Goal: Information Seeking & Learning: Learn about a topic

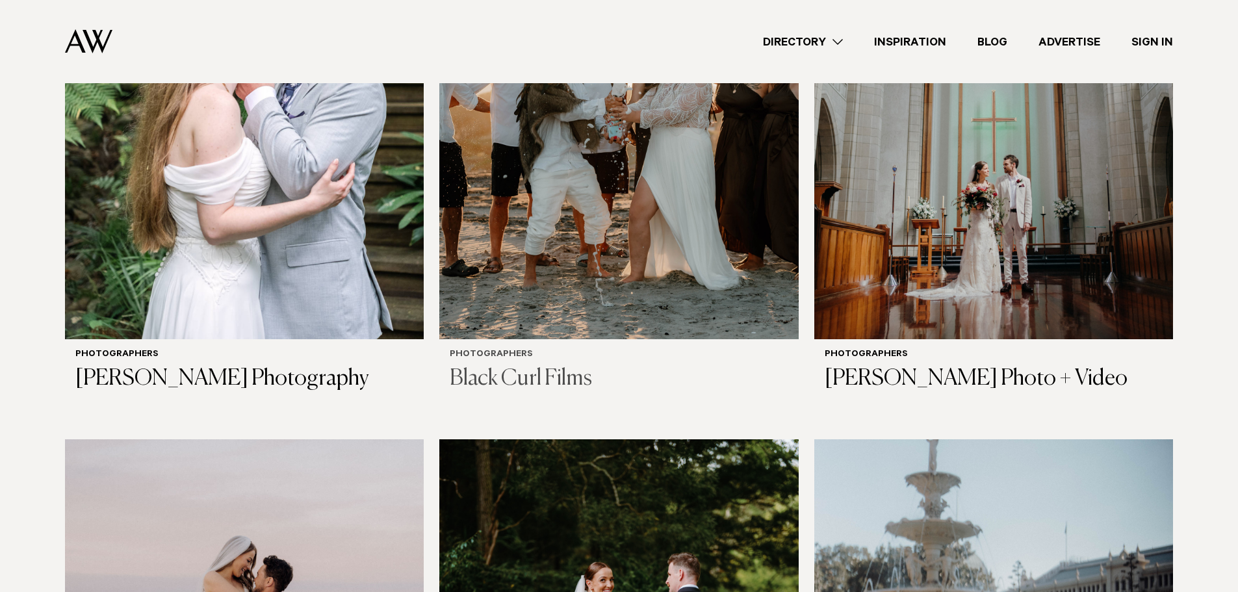
scroll to position [585, 0]
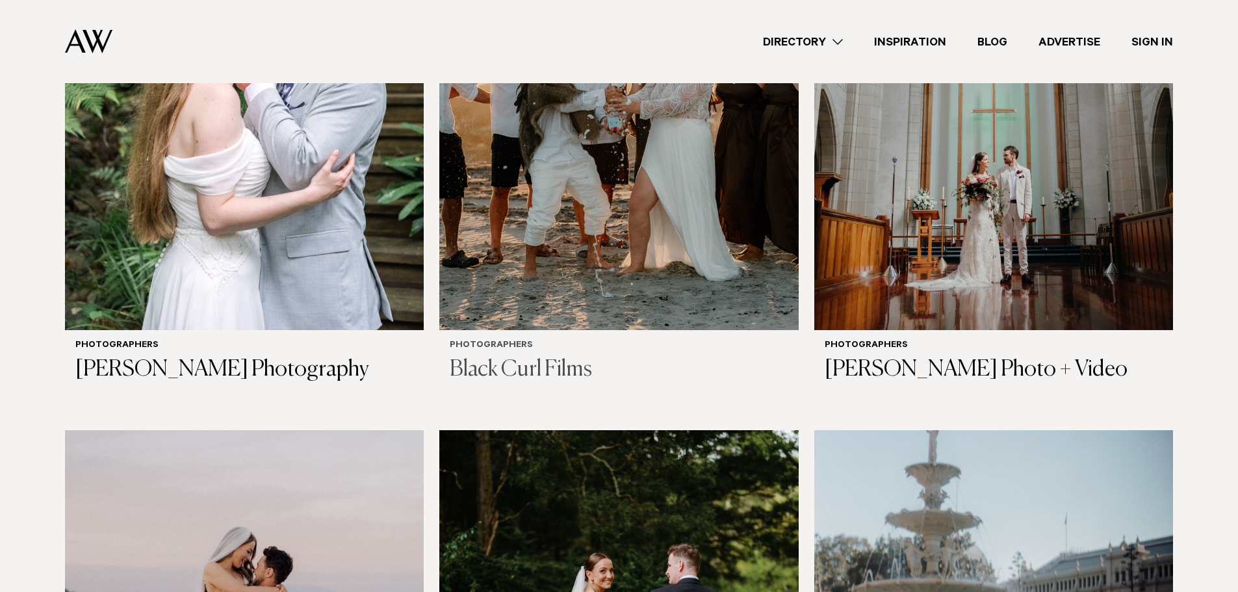
click at [565, 277] on img at bounding box center [618, 89] width 359 height 481
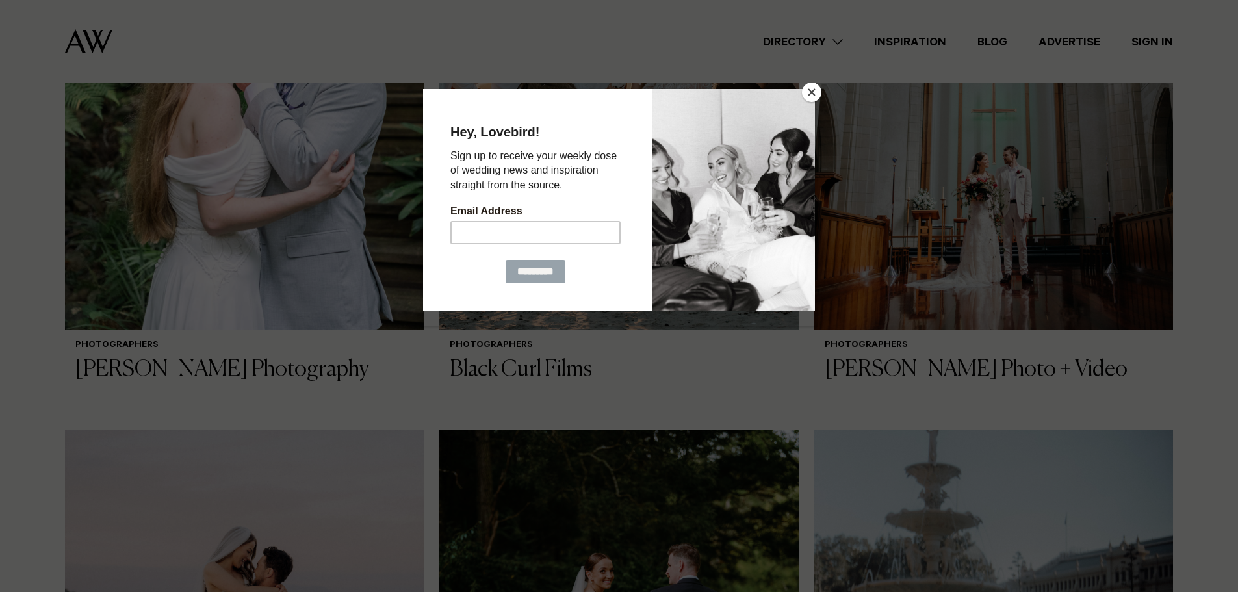
click at [812, 86] on button "Close" at bounding box center [811, 92] width 19 height 19
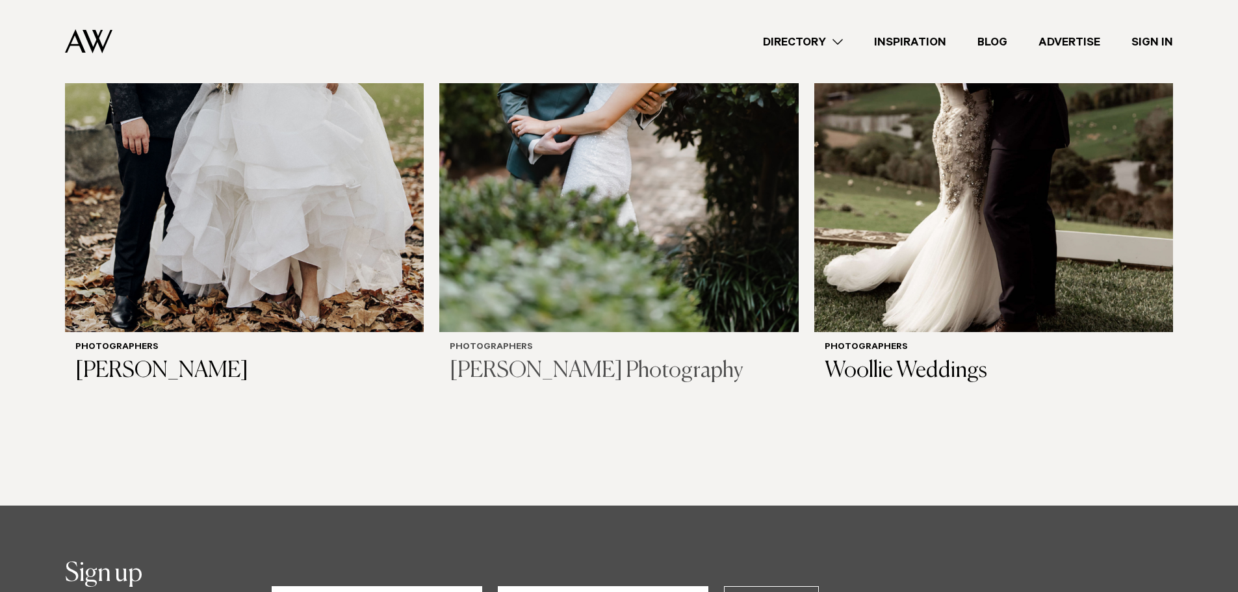
scroll to position [5262, 0]
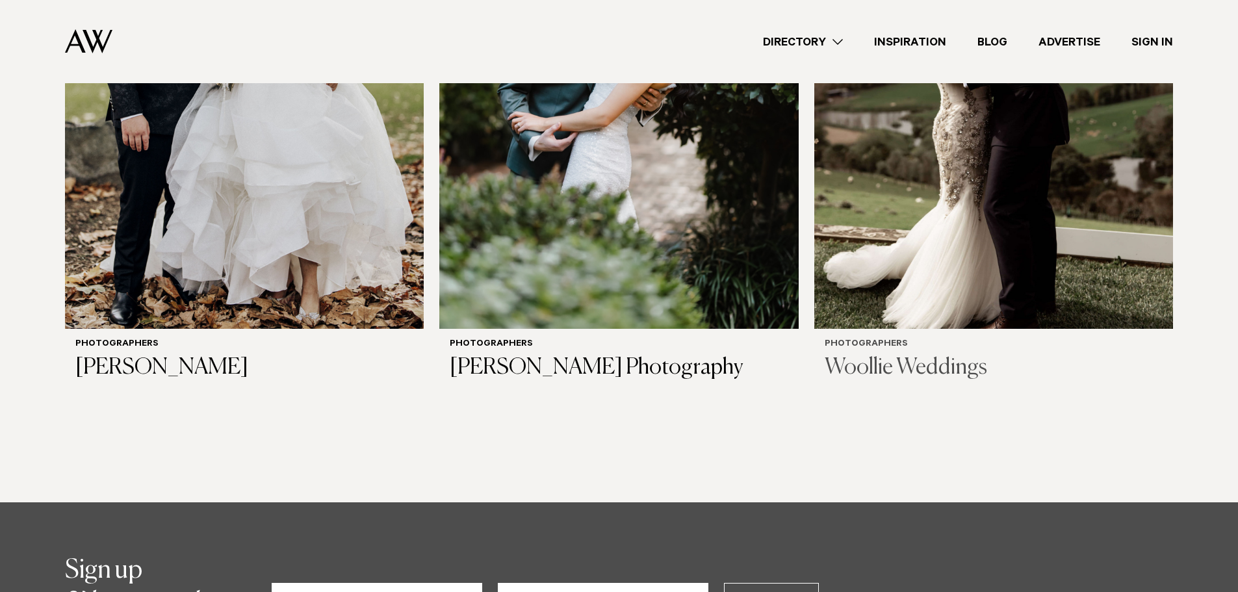
click at [944, 363] on h3 "Woollie Weddings" at bounding box center [993, 368] width 338 height 27
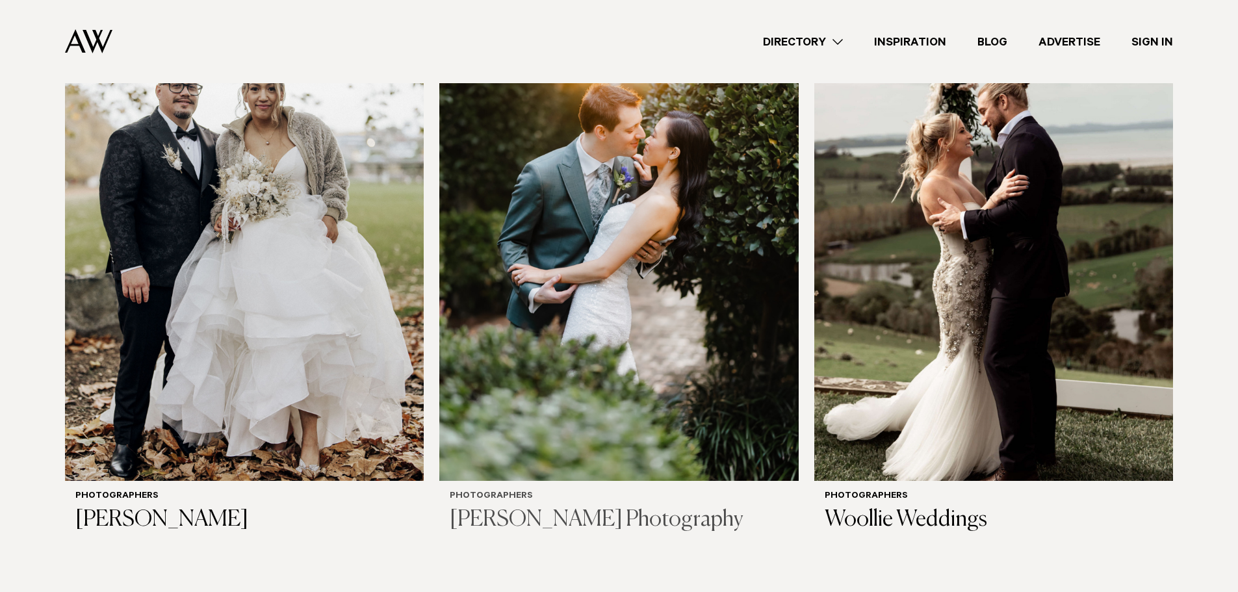
scroll to position [5111, 0]
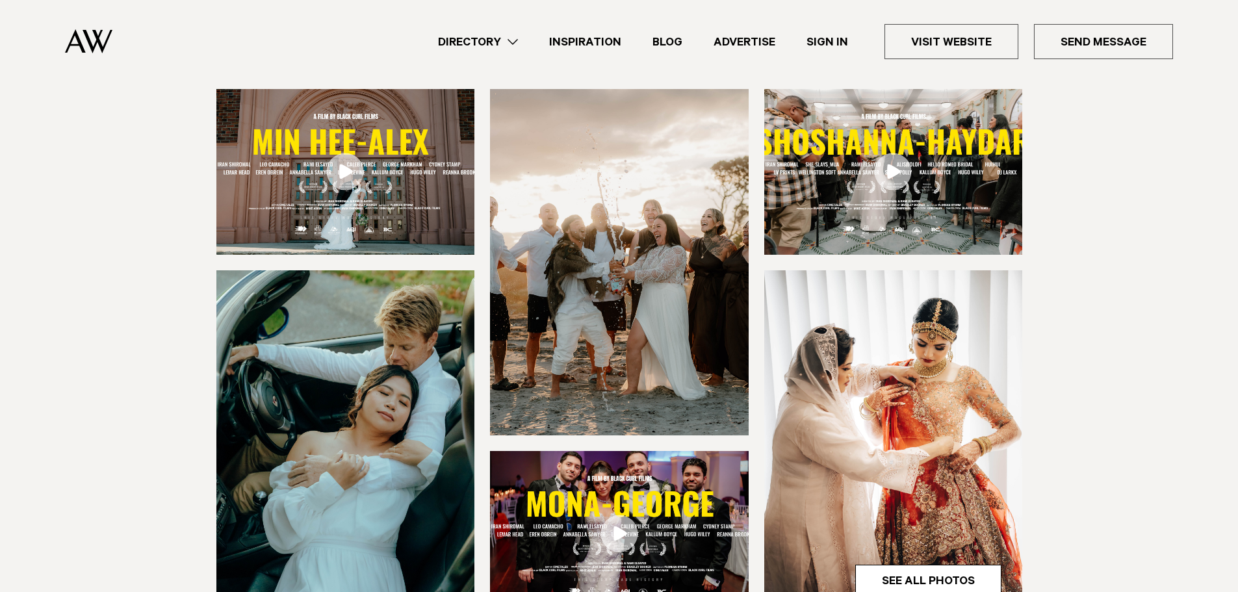
scroll to position [195, 0]
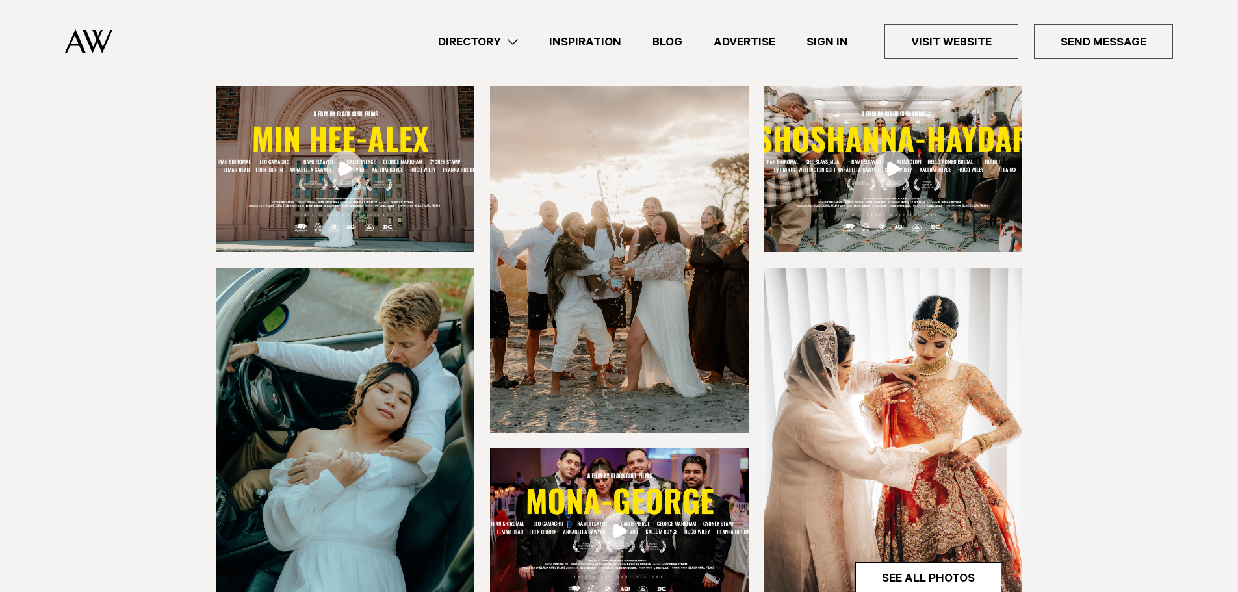
click at [340, 181] on link at bounding box center [345, 169] width 259 height 166
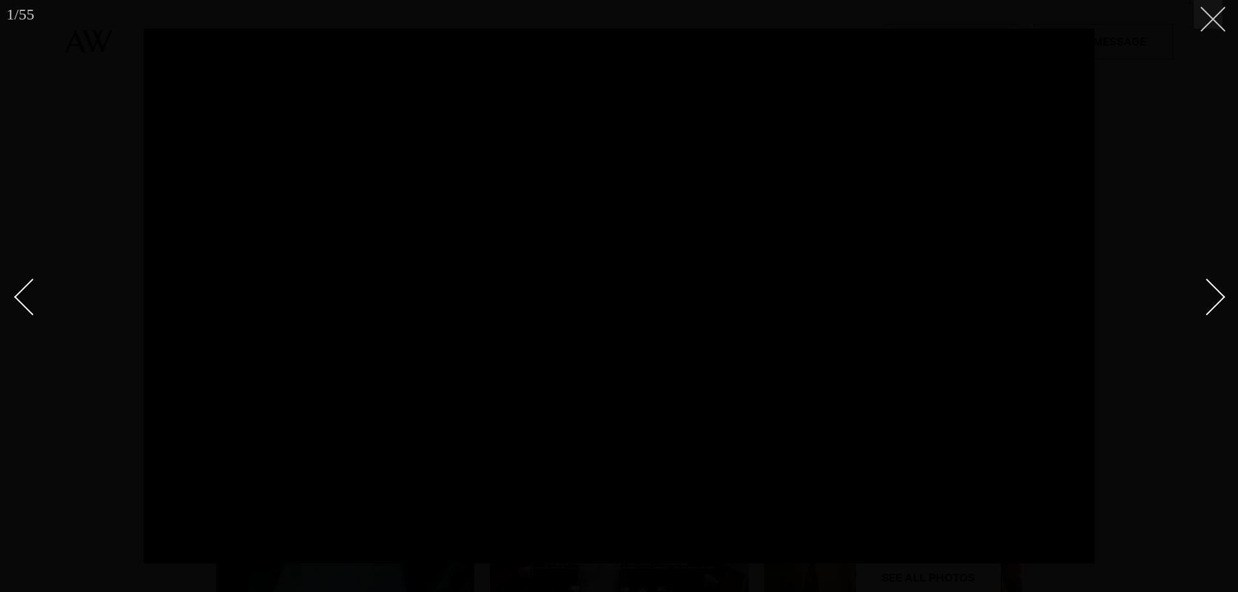
drag, startPoint x: 1218, startPoint y: 21, endPoint x: 1210, endPoint y: 23, distance: 8.0
click at [1218, 21] on button at bounding box center [1207, 14] width 29 height 29
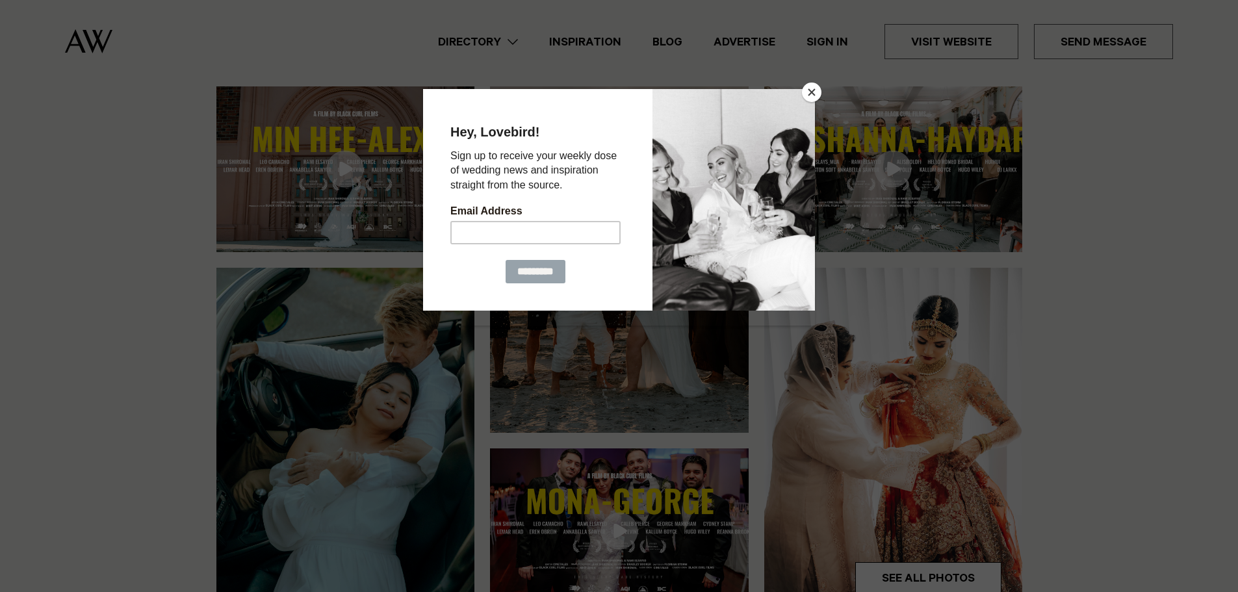
click at [814, 90] on button "Close" at bounding box center [811, 92] width 19 height 19
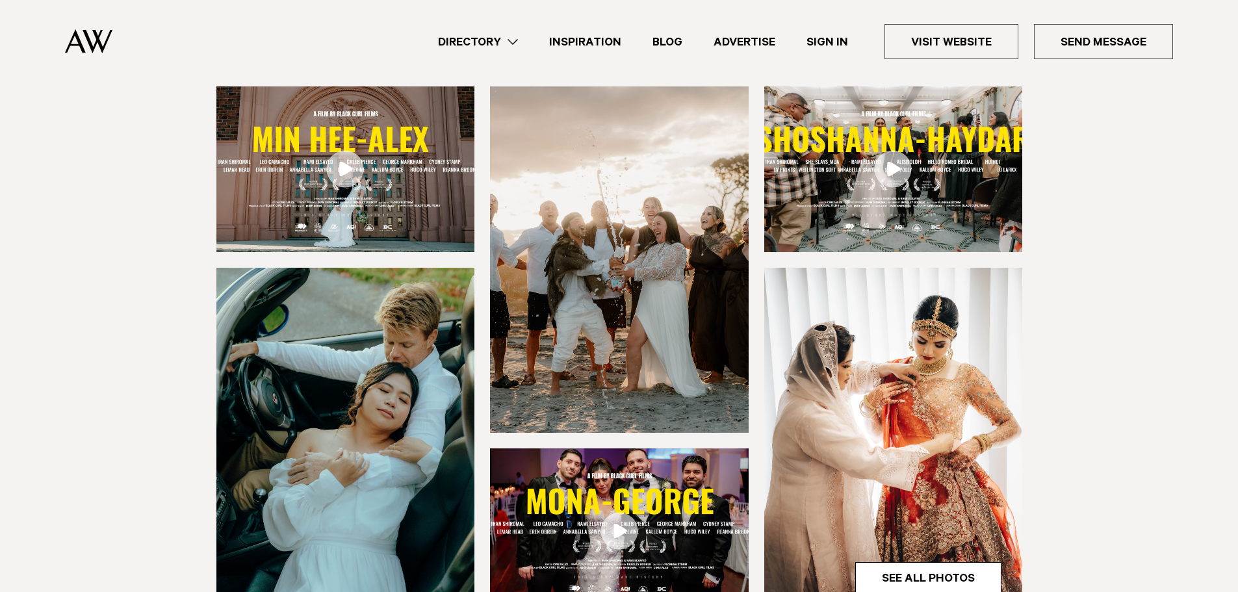
click at [853, 148] on img at bounding box center [893, 169] width 259 height 166
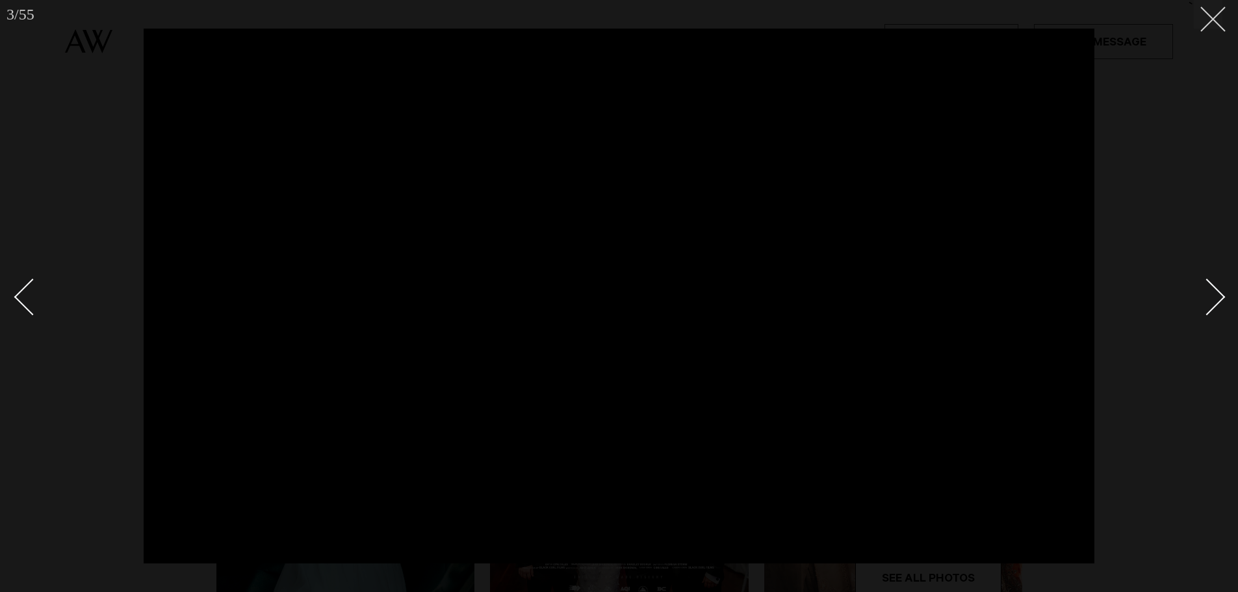
click at [1221, 18] on button at bounding box center [1207, 14] width 29 height 29
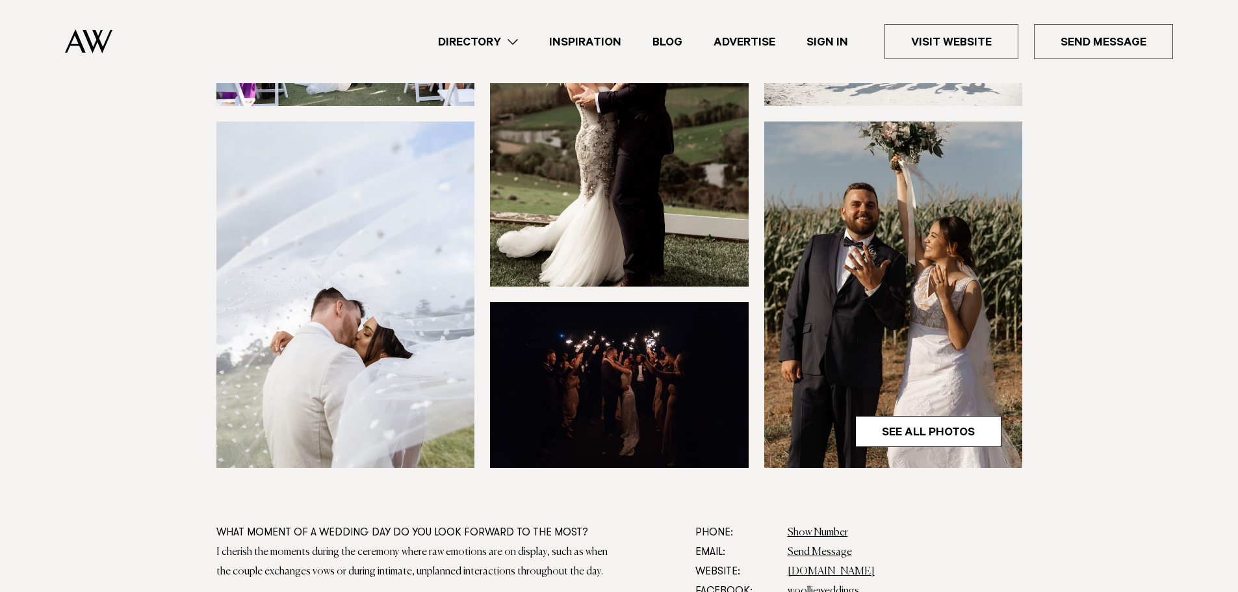
scroll to position [455, 0]
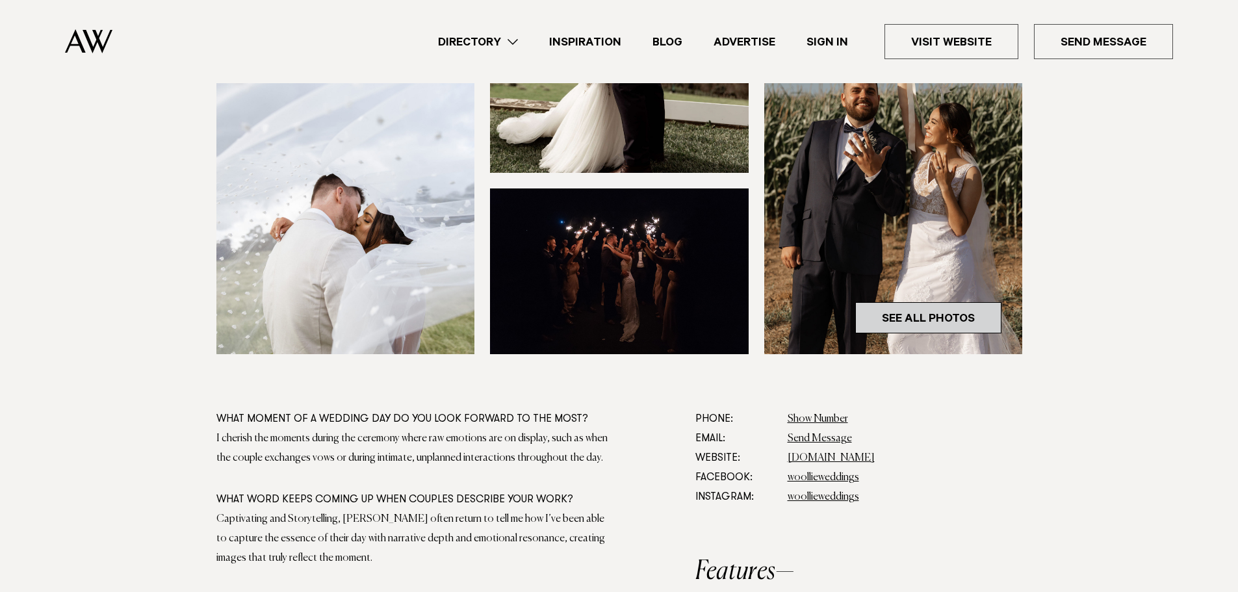
click at [954, 320] on link "See All Photos" at bounding box center [928, 317] width 146 height 31
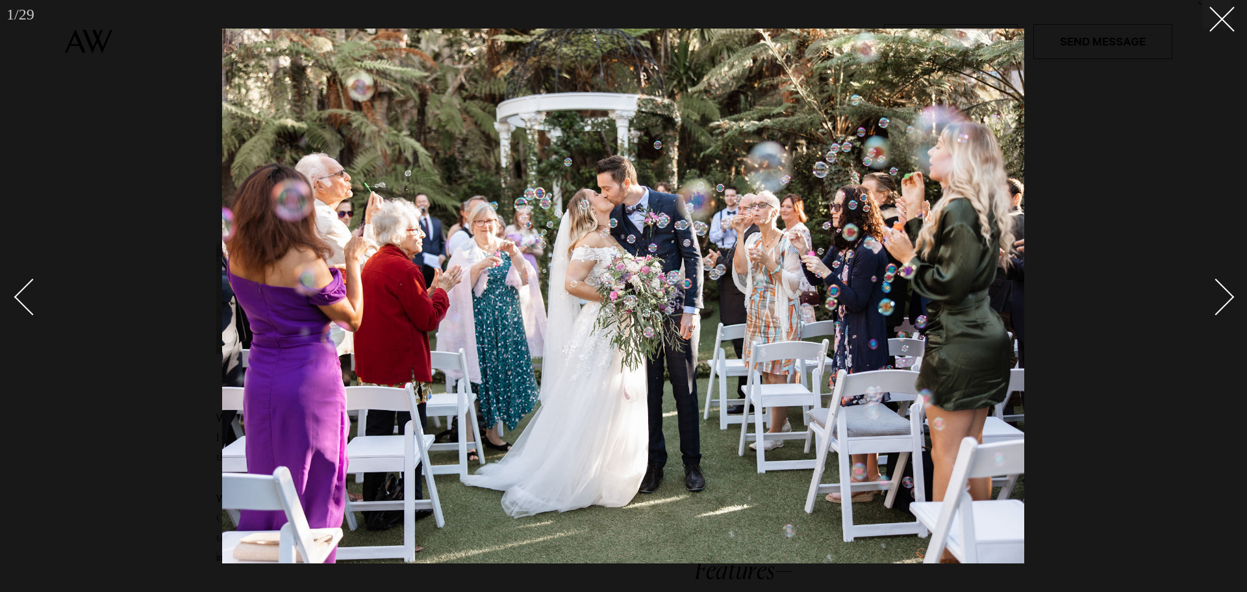
click at [1230, 289] on link at bounding box center [1208, 296] width 45 height 65
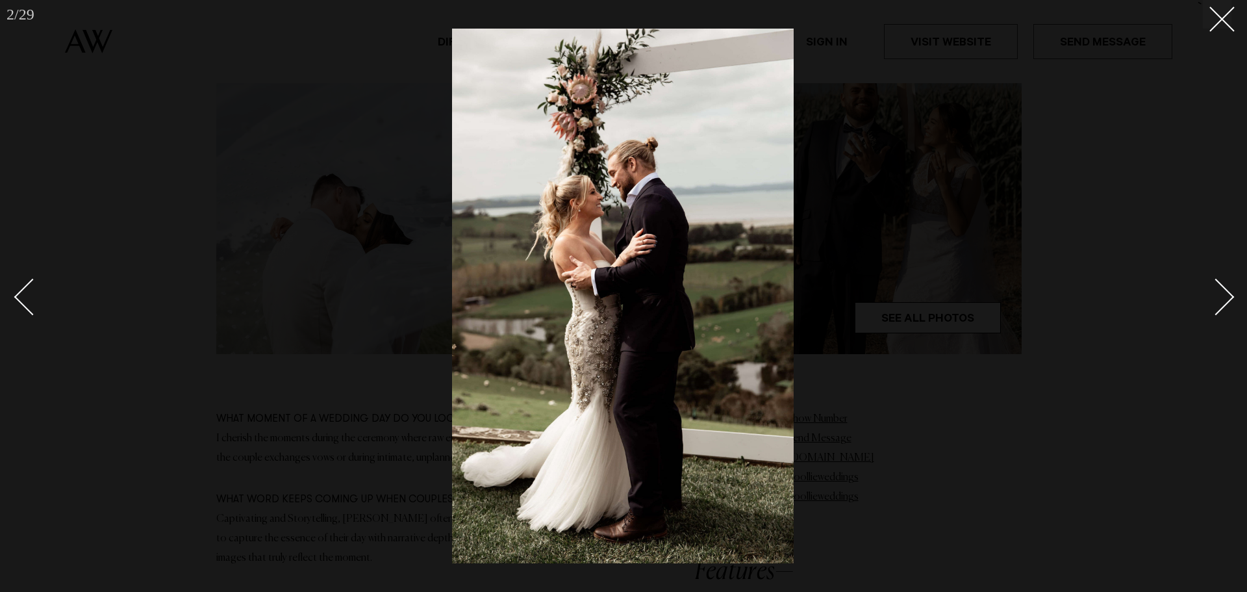
click at [1230, 289] on link at bounding box center [1208, 296] width 45 height 65
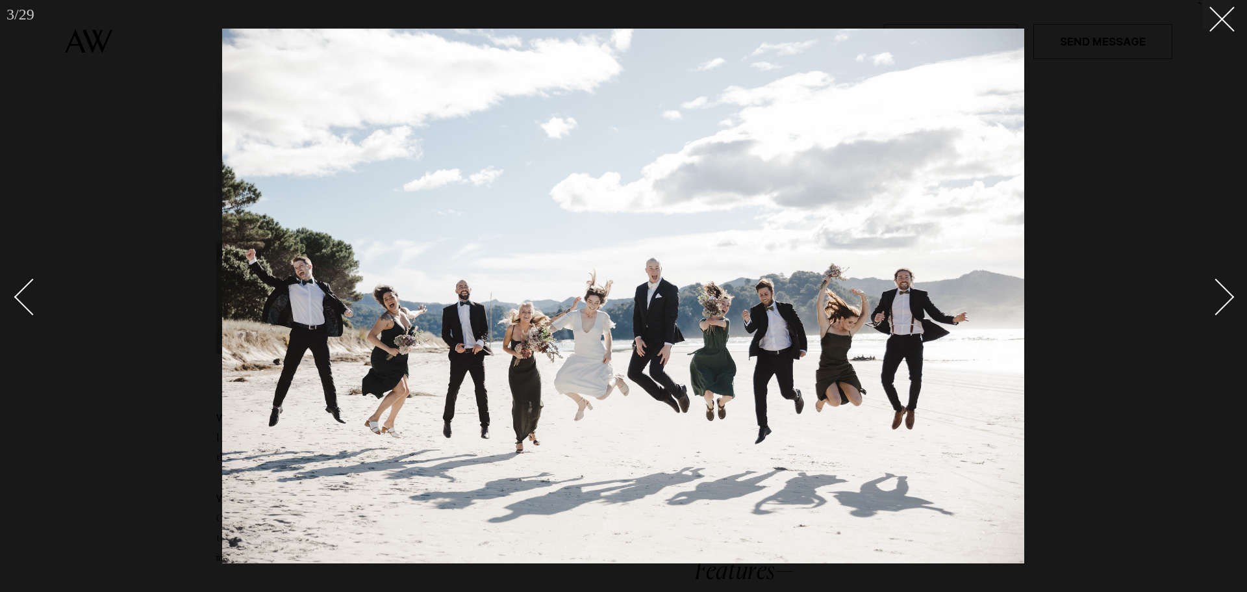
click at [1230, 289] on link at bounding box center [1208, 296] width 45 height 65
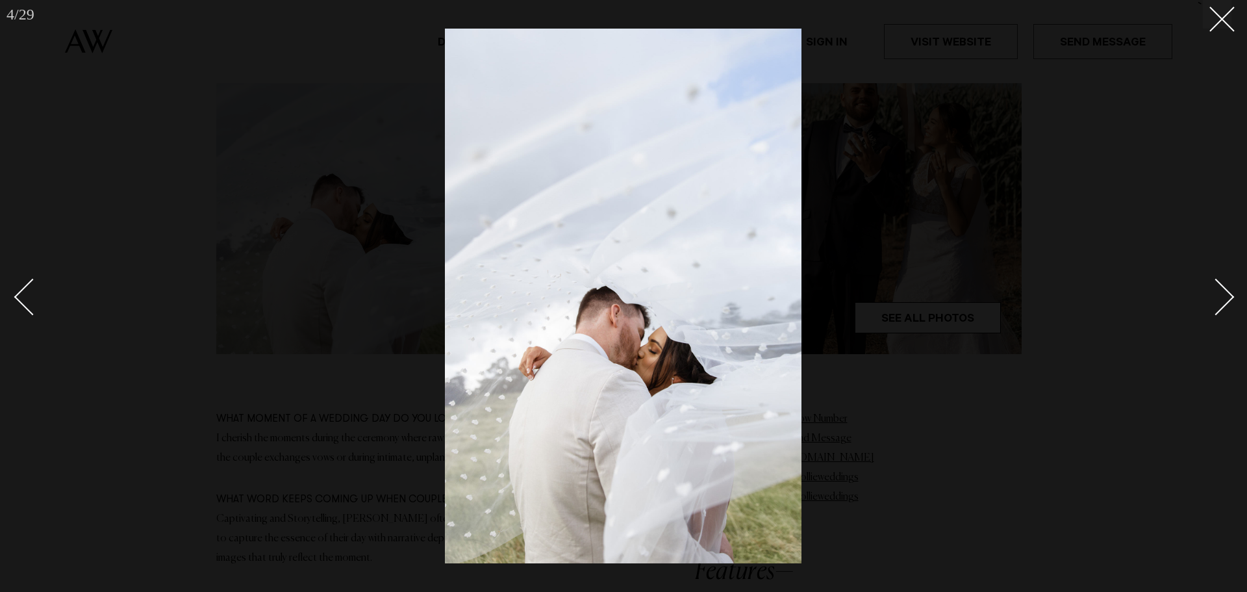
click at [1230, 289] on link at bounding box center [1208, 296] width 45 height 65
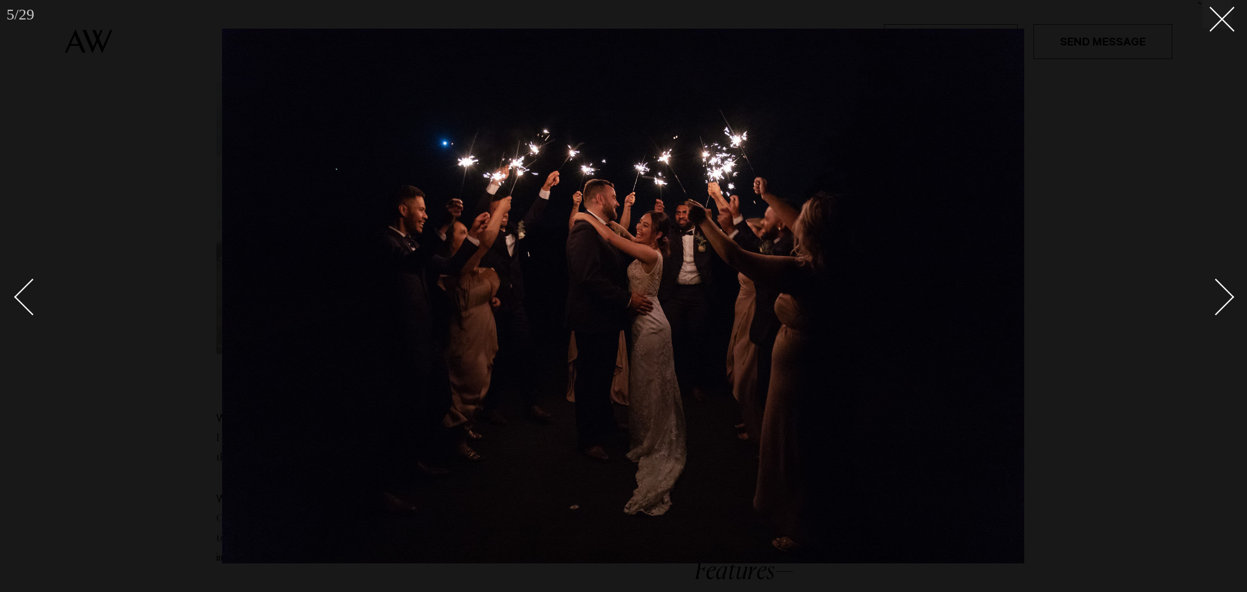
click at [1230, 289] on link at bounding box center [1208, 296] width 45 height 65
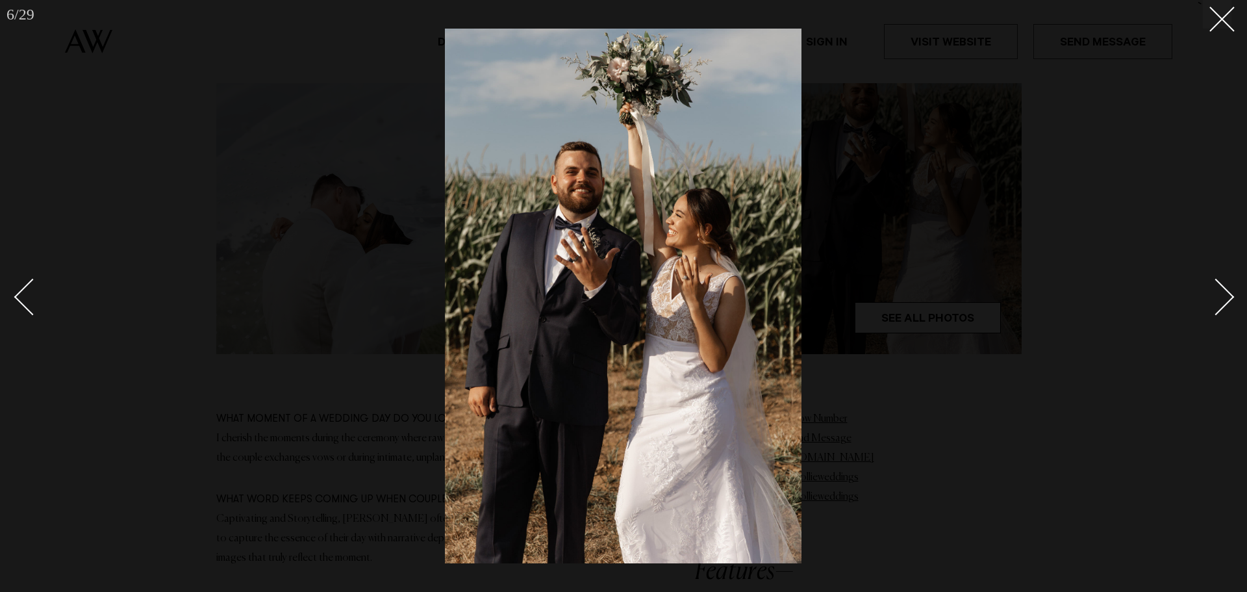
click at [1230, 289] on link at bounding box center [1208, 296] width 45 height 65
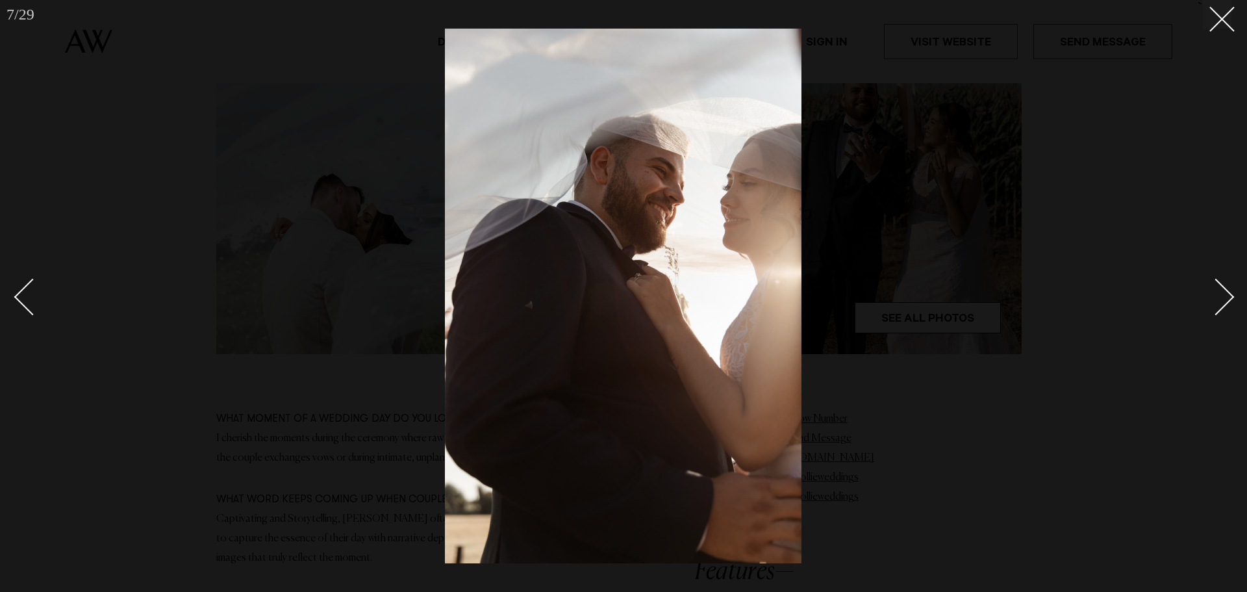
click at [1230, 289] on link at bounding box center [1208, 296] width 45 height 65
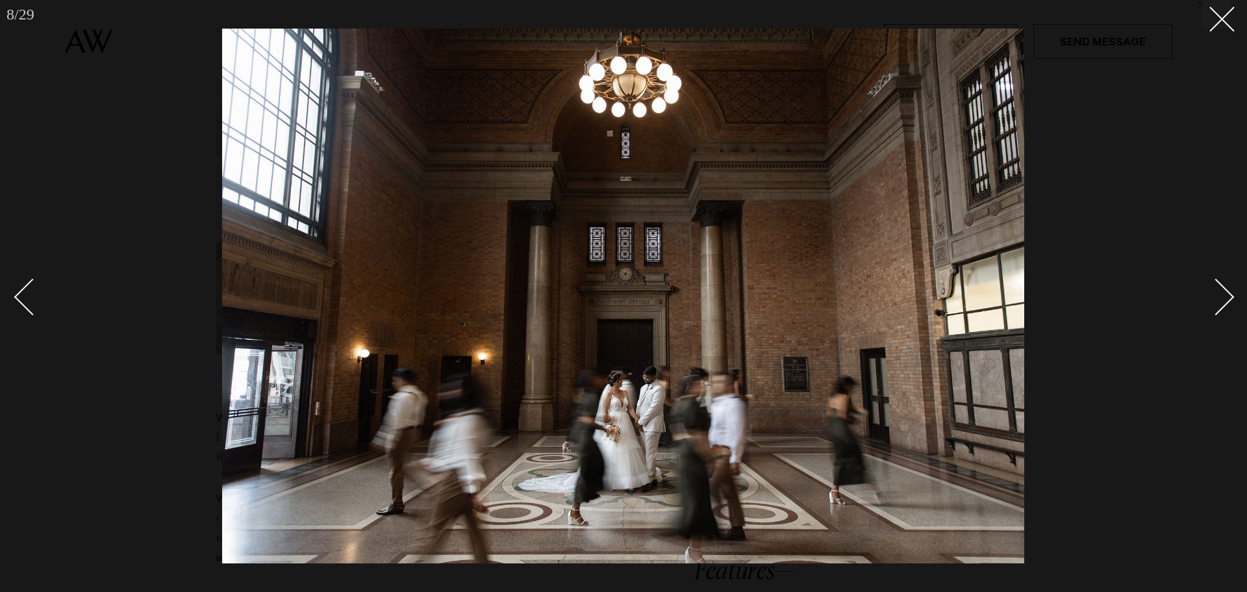
click at [1230, 289] on link at bounding box center [1208, 296] width 45 height 65
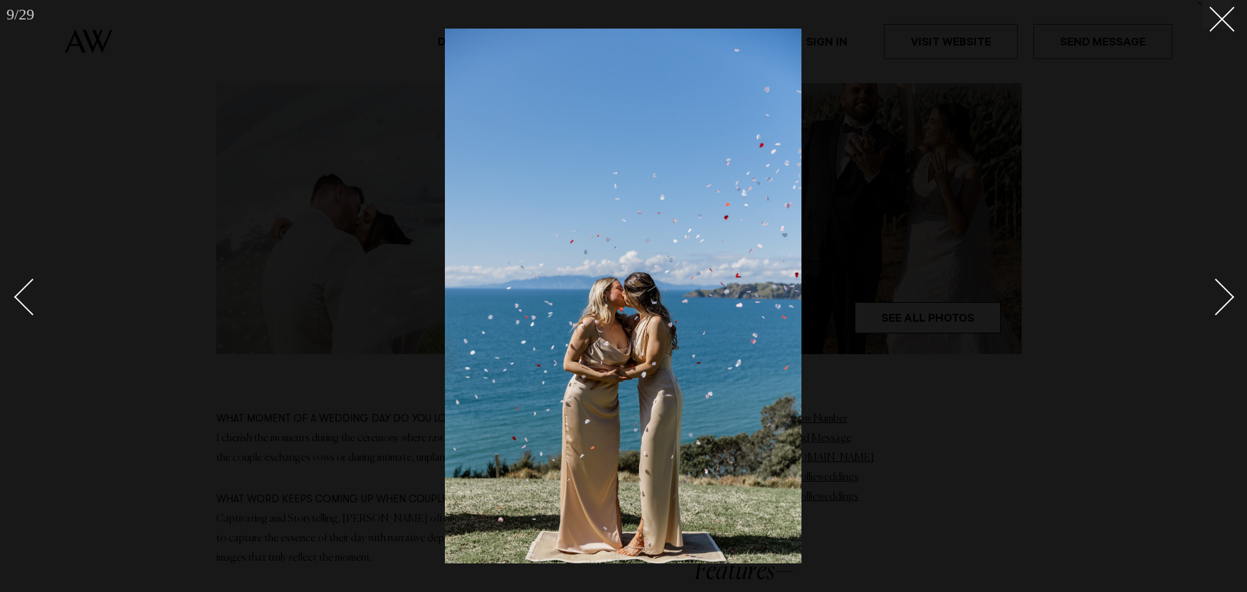
click at [1230, 289] on link at bounding box center [1208, 296] width 45 height 65
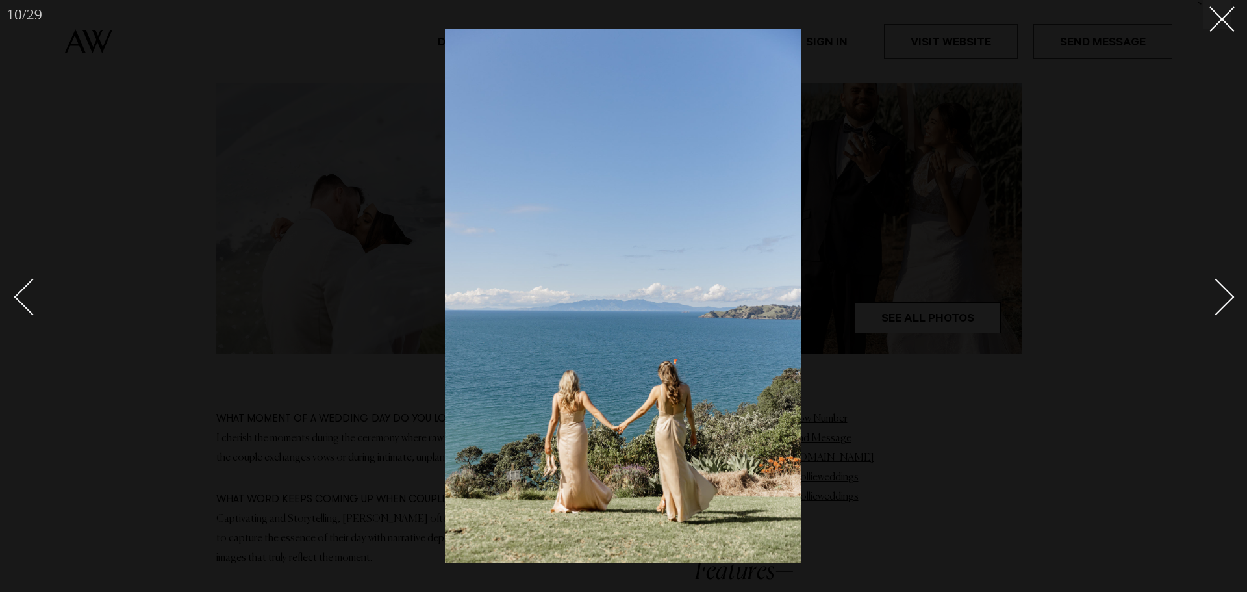
click at [1230, 289] on link at bounding box center [1208, 296] width 45 height 65
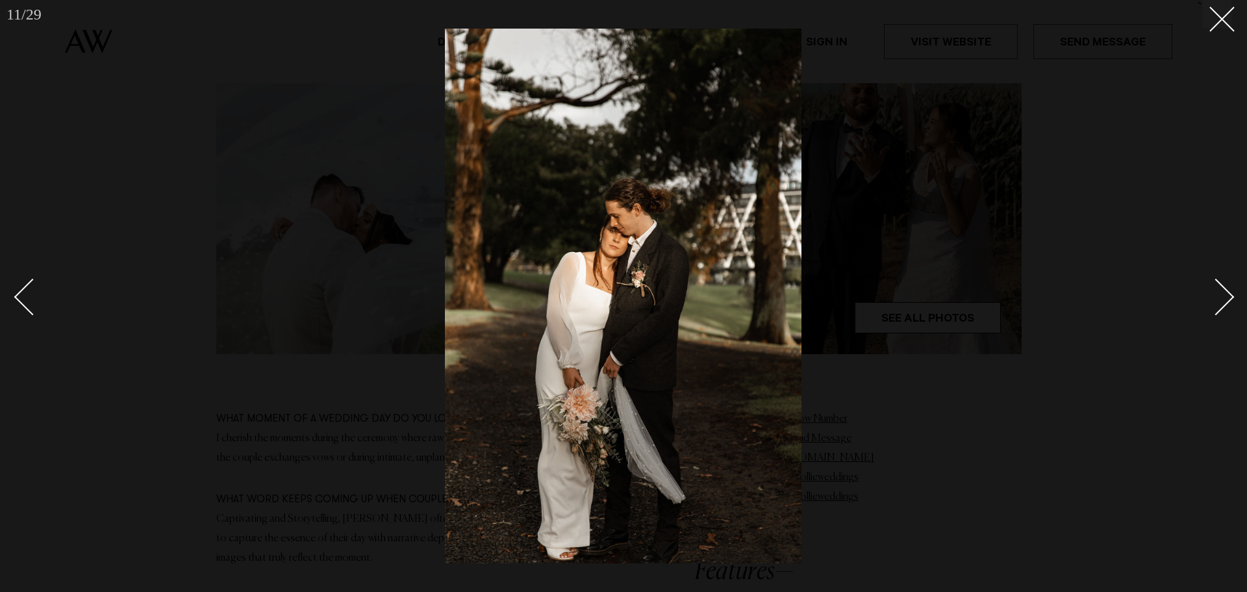
click at [1230, 289] on link at bounding box center [1208, 296] width 45 height 65
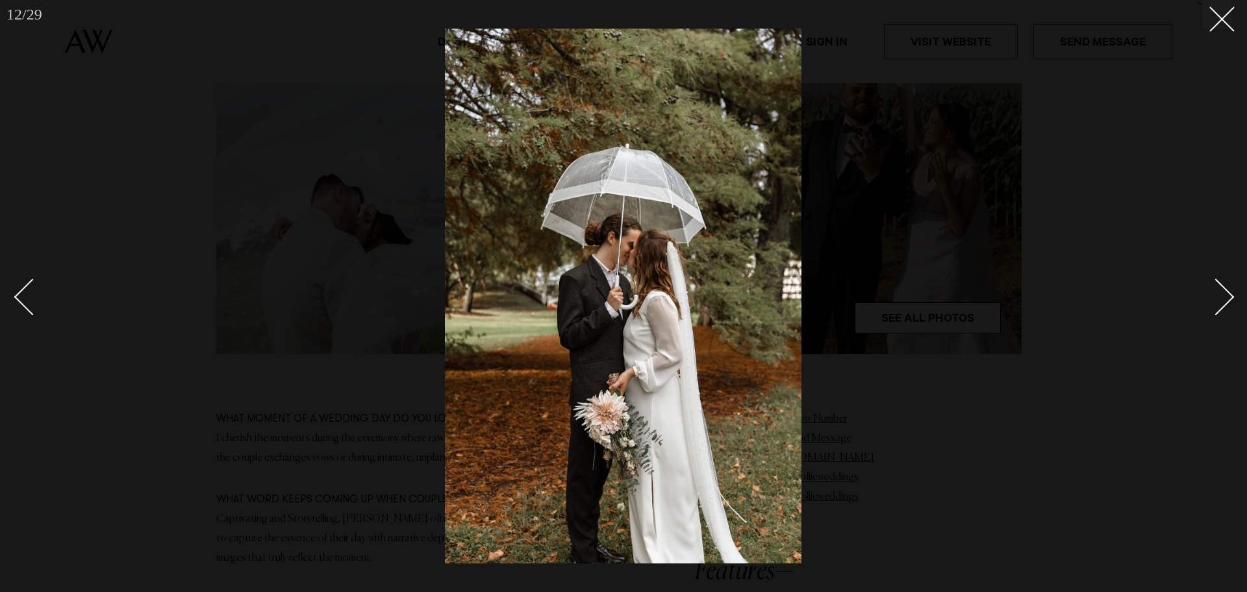
click at [1230, 289] on link at bounding box center [1208, 296] width 45 height 65
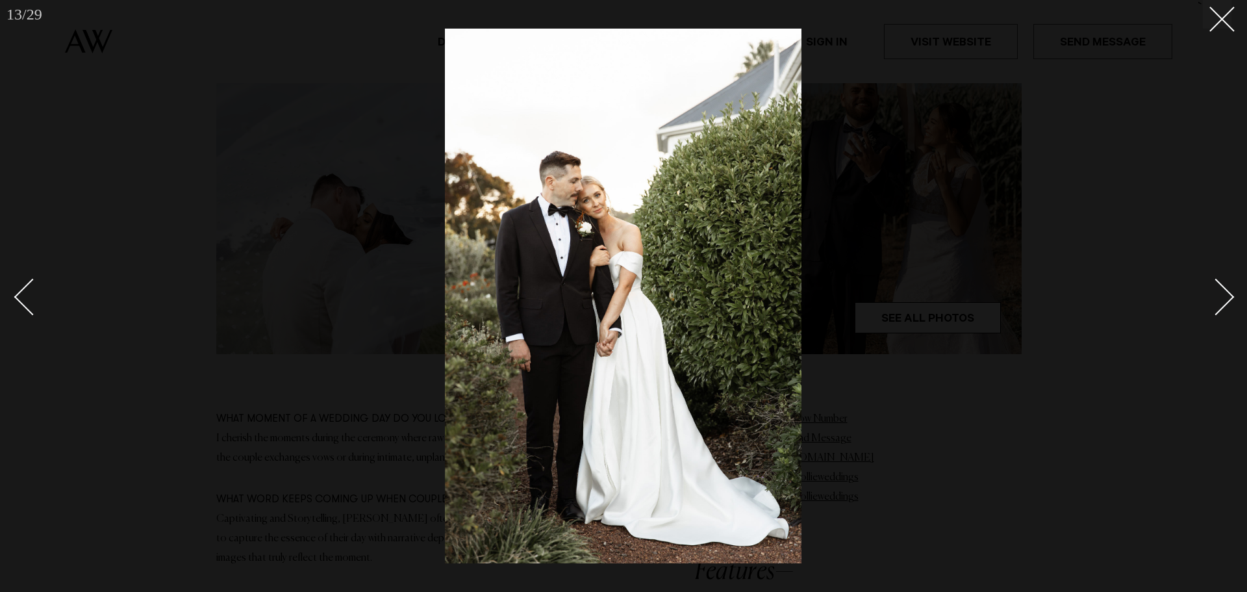
click at [1230, 289] on link at bounding box center [1208, 296] width 45 height 65
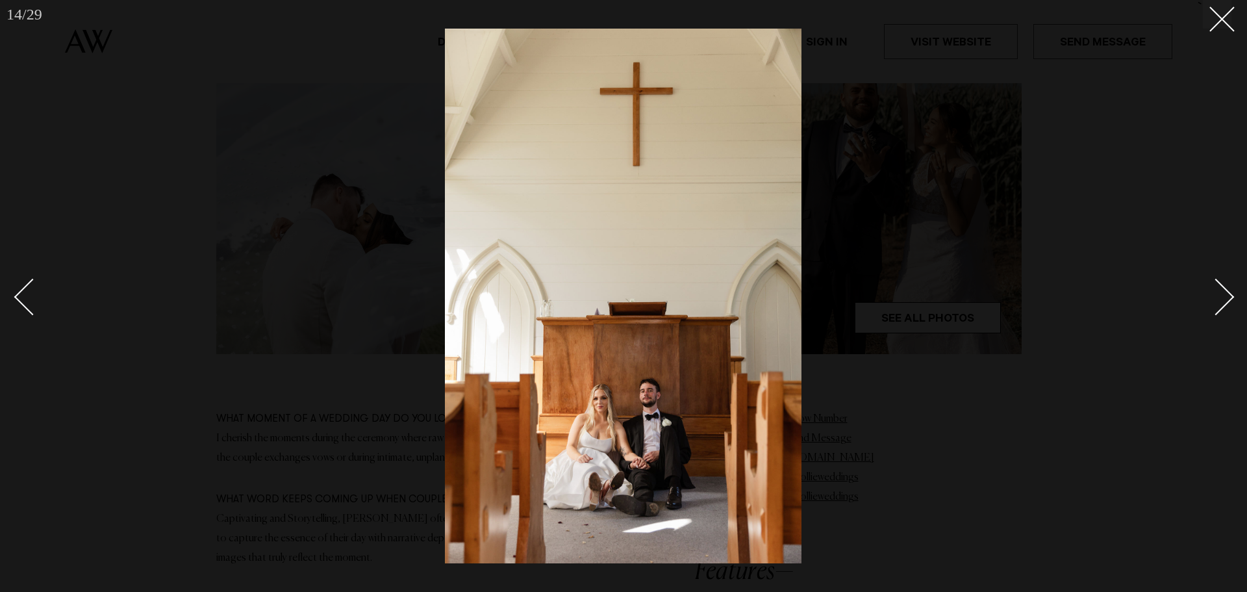
click at [1230, 289] on link at bounding box center [1208, 296] width 45 height 65
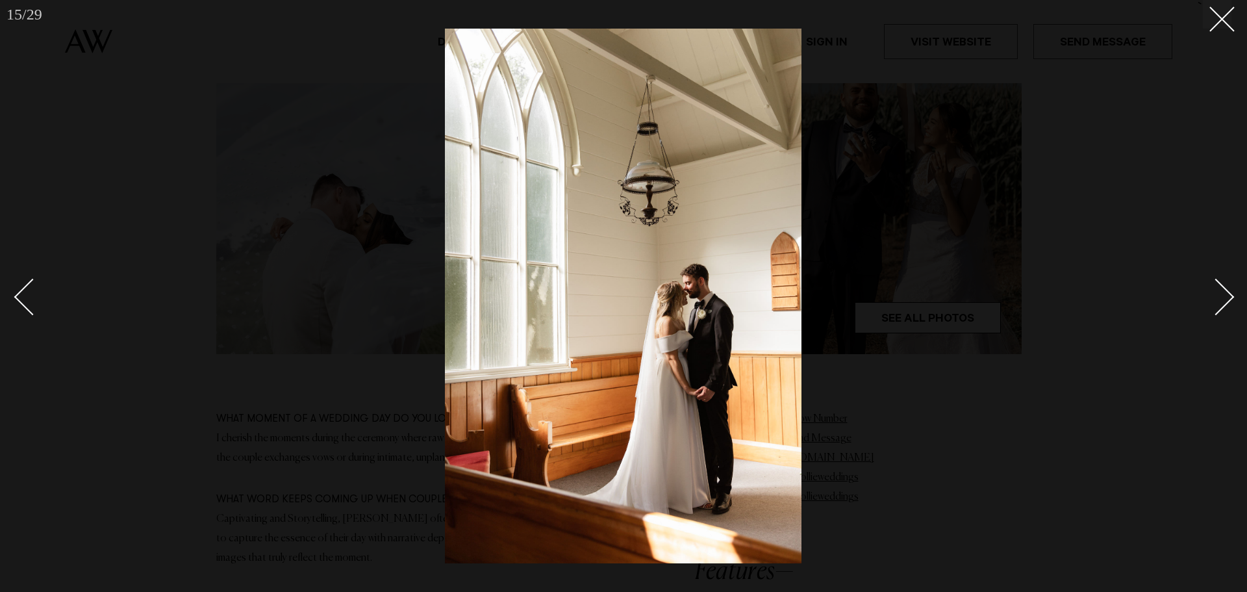
click at [1230, 289] on link at bounding box center [1208, 296] width 45 height 65
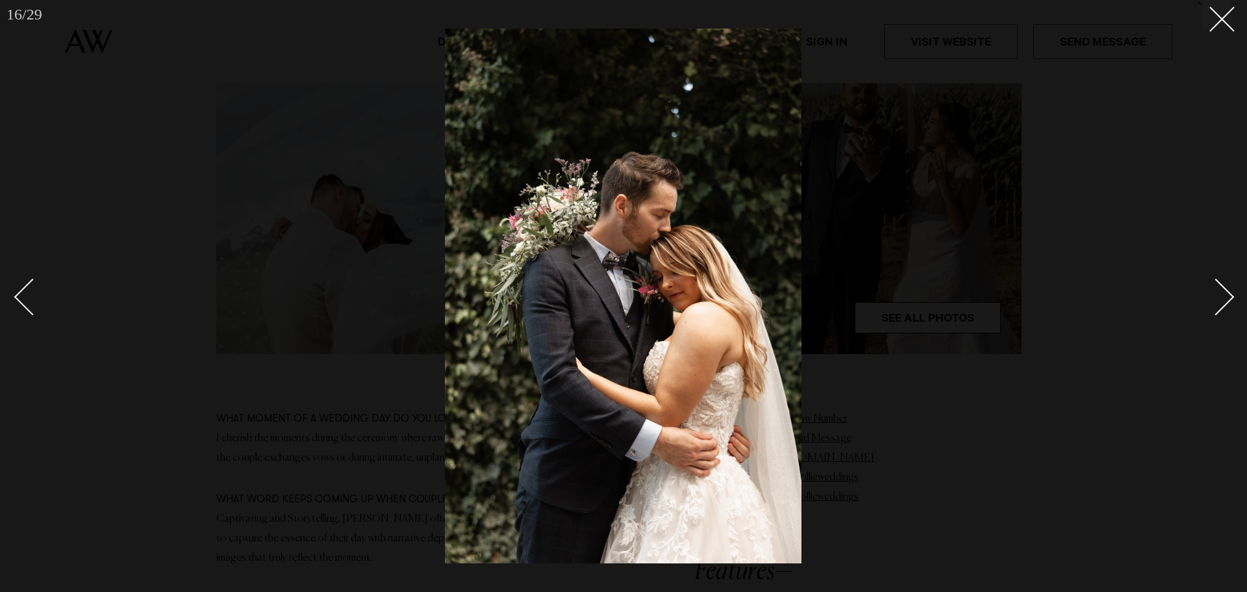
click at [1230, 289] on link at bounding box center [1208, 296] width 45 height 65
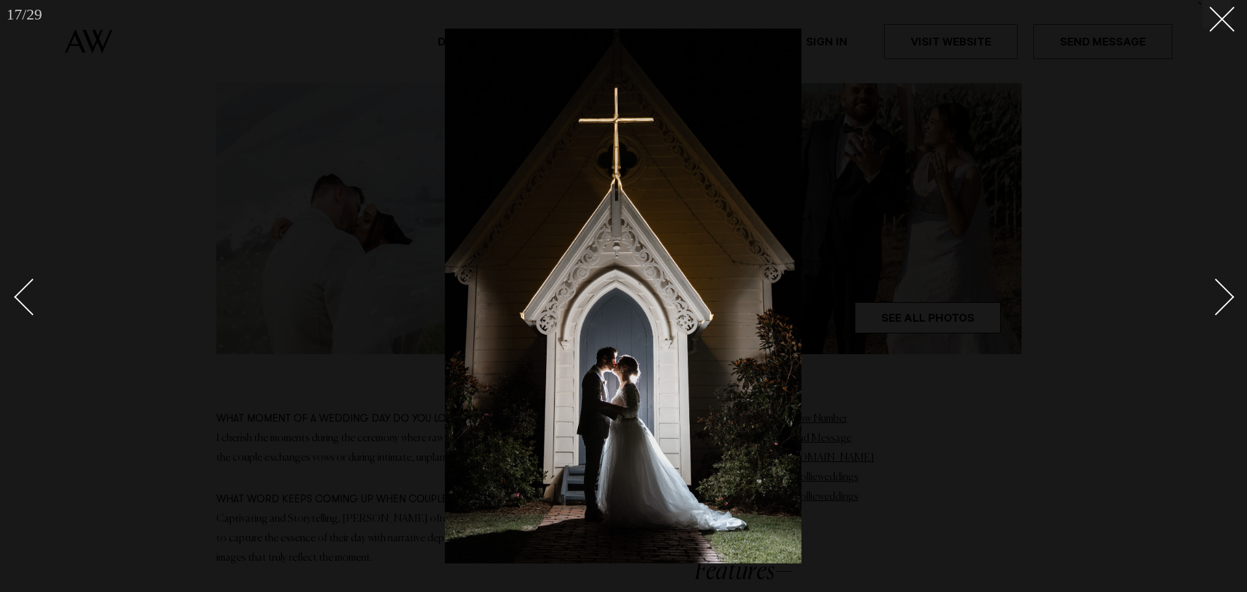
click at [1230, 289] on link at bounding box center [1208, 296] width 45 height 65
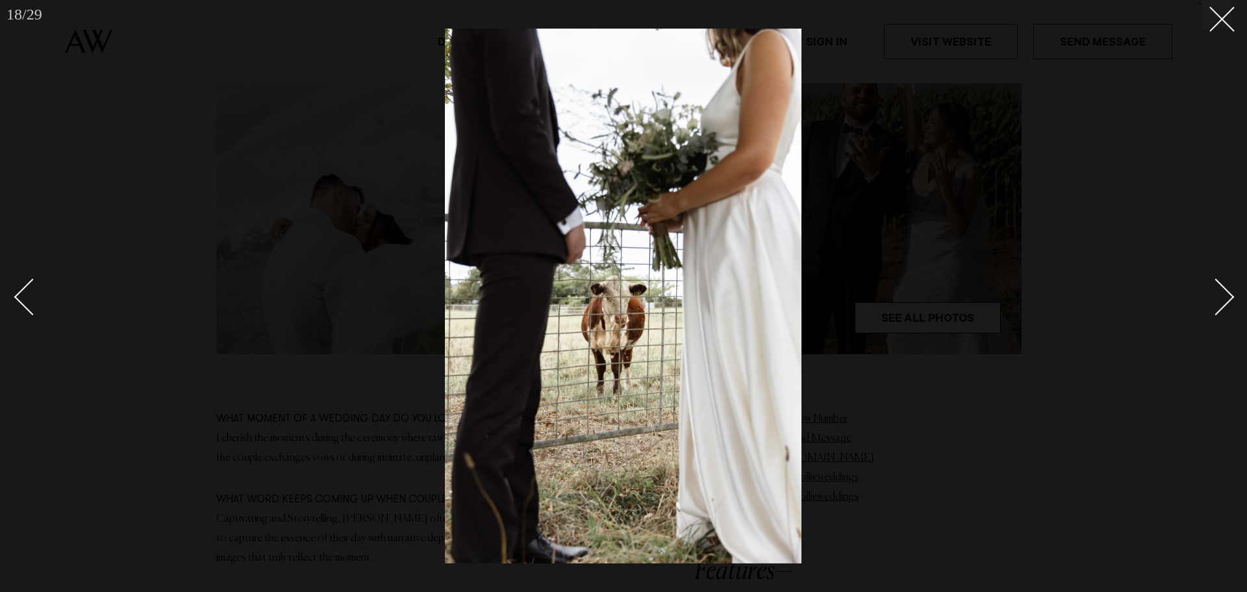
click at [1230, 289] on link at bounding box center [1208, 296] width 45 height 65
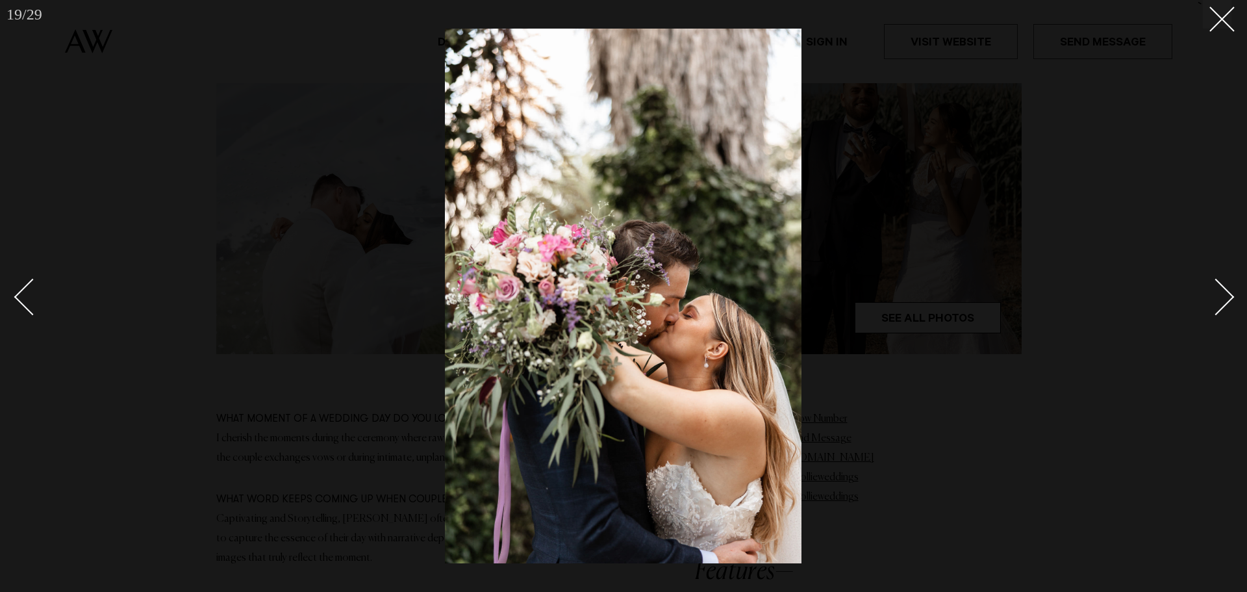
click at [1230, 289] on link at bounding box center [1208, 296] width 45 height 65
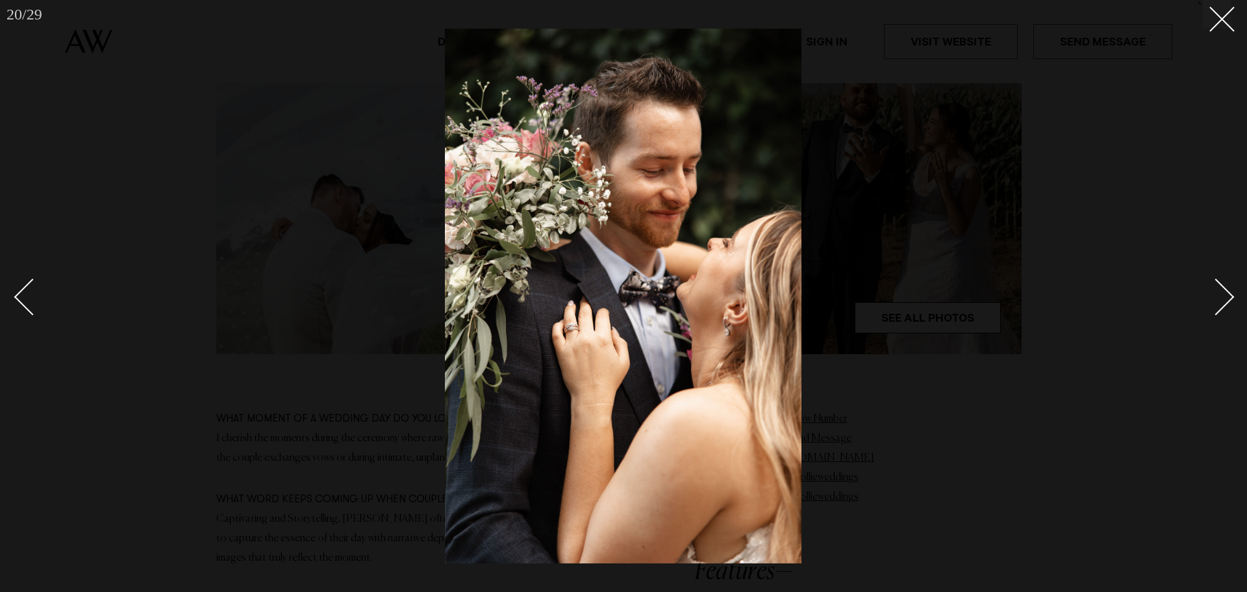
click at [1230, 289] on link at bounding box center [1208, 296] width 45 height 65
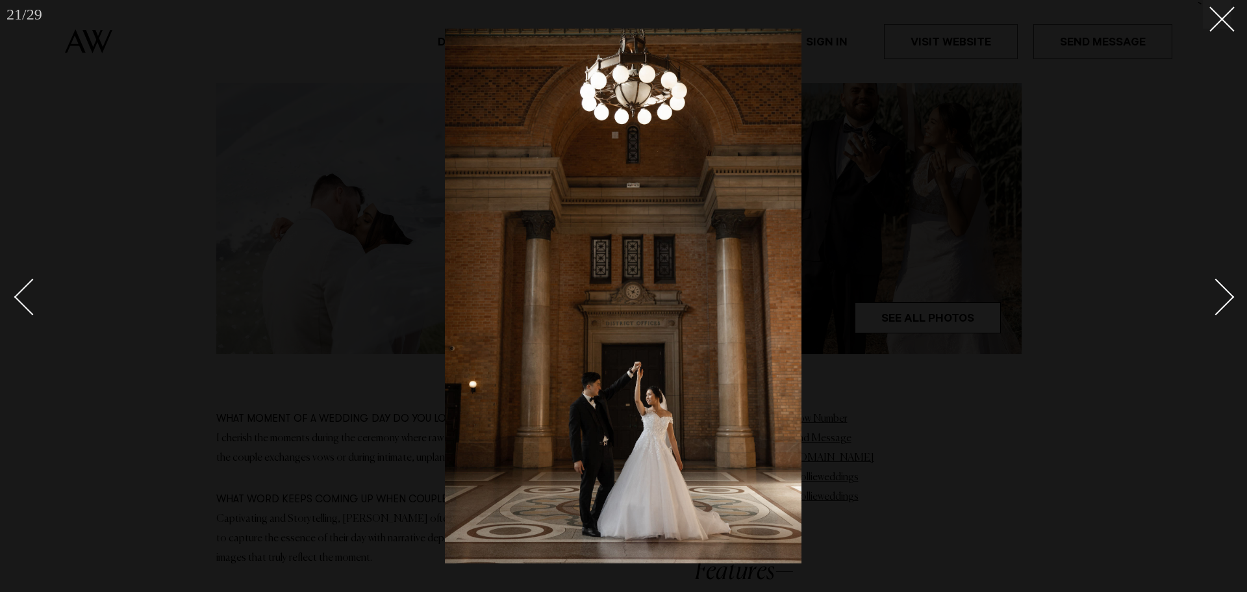
click at [1230, 289] on link at bounding box center [1208, 296] width 45 height 65
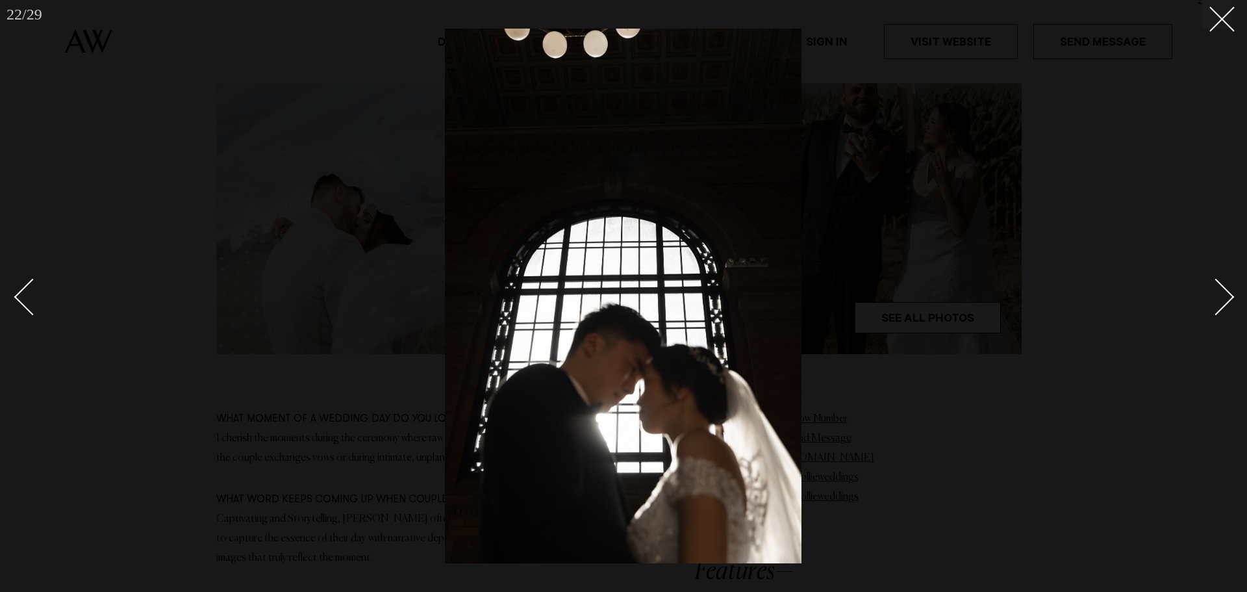
click at [1230, 289] on link at bounding box center [1208, 296] width 45 height 65
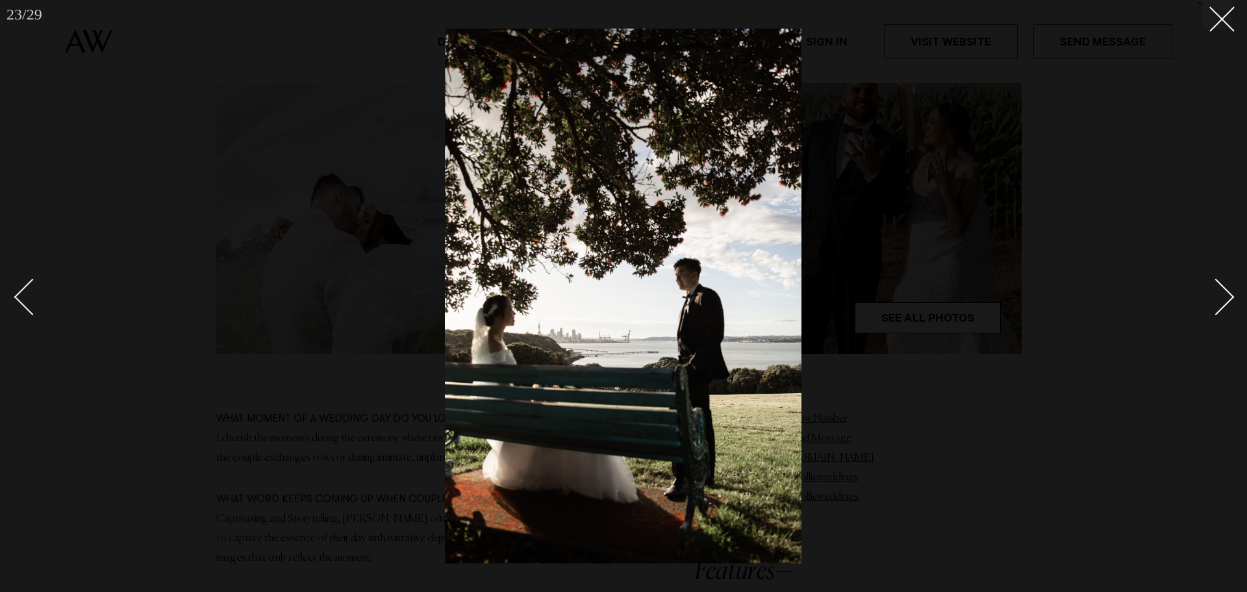
click at [1230, 289] on link at bounding box center [1208, 296] width 45 height 65
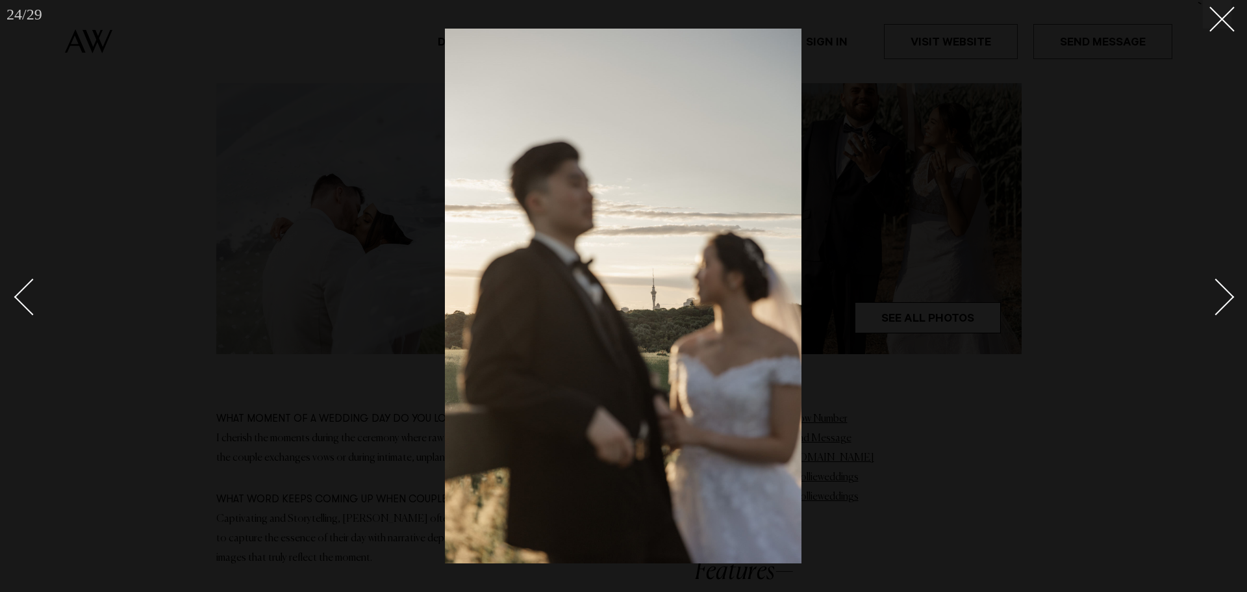
click at [1230, 289] on link at bounding box center [1208, 296] width 45 height 65
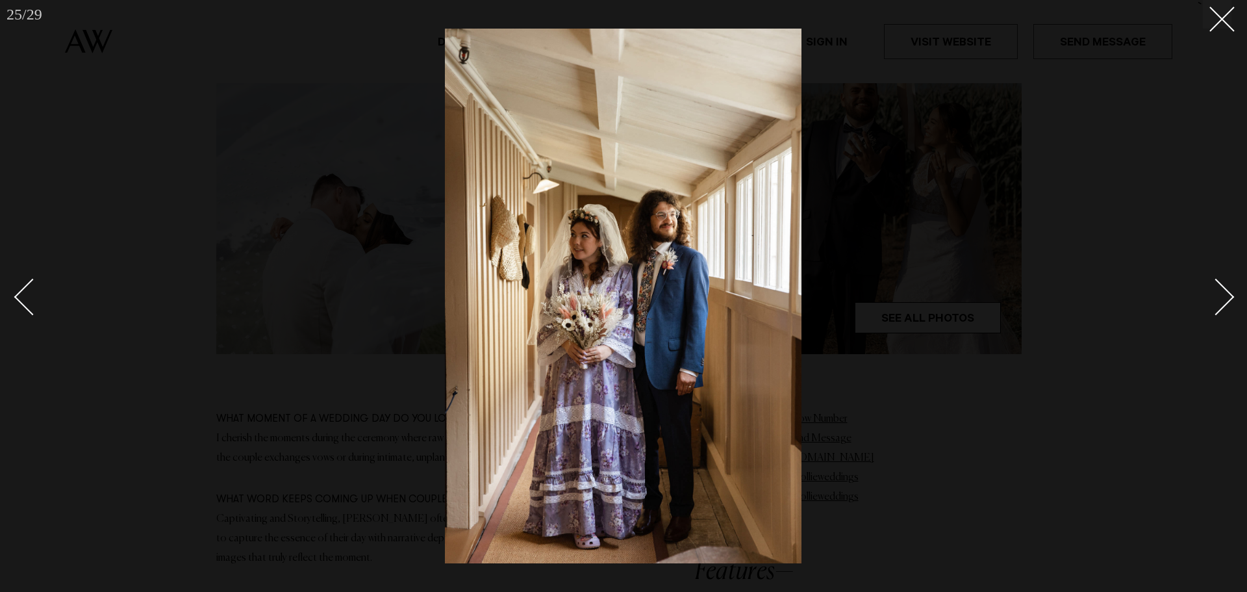
click at [1230, 289] on link at bounding box center [1208, 296] width 45 height 65
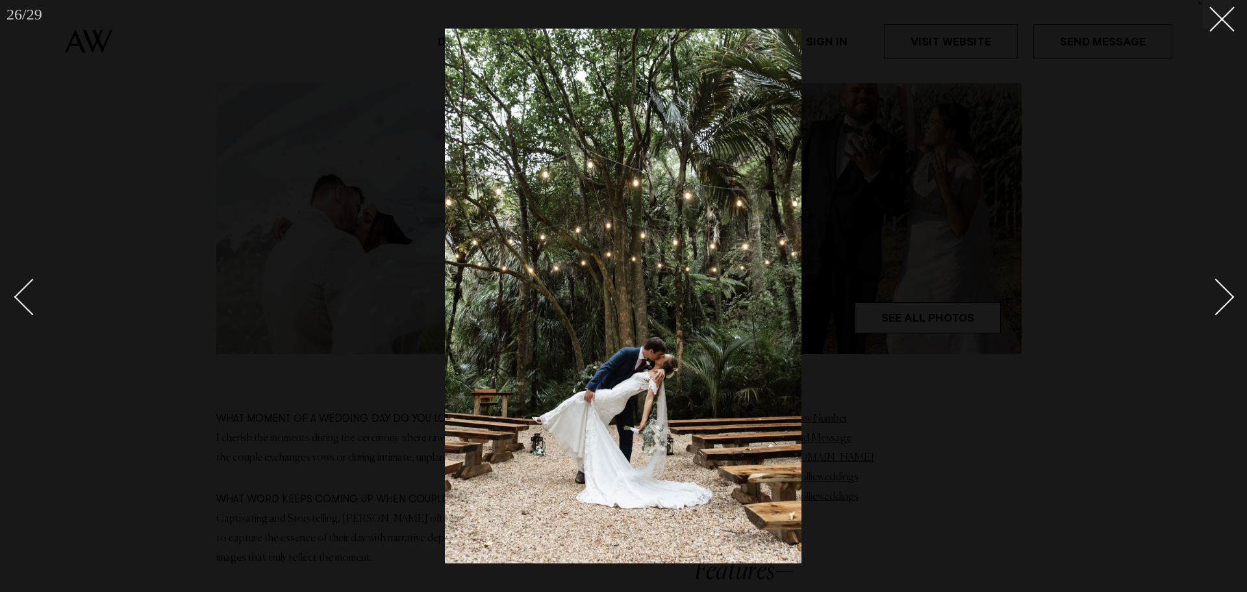
click at [1230, 289] on link at bounding box center [1208, 296] width 45 height 65
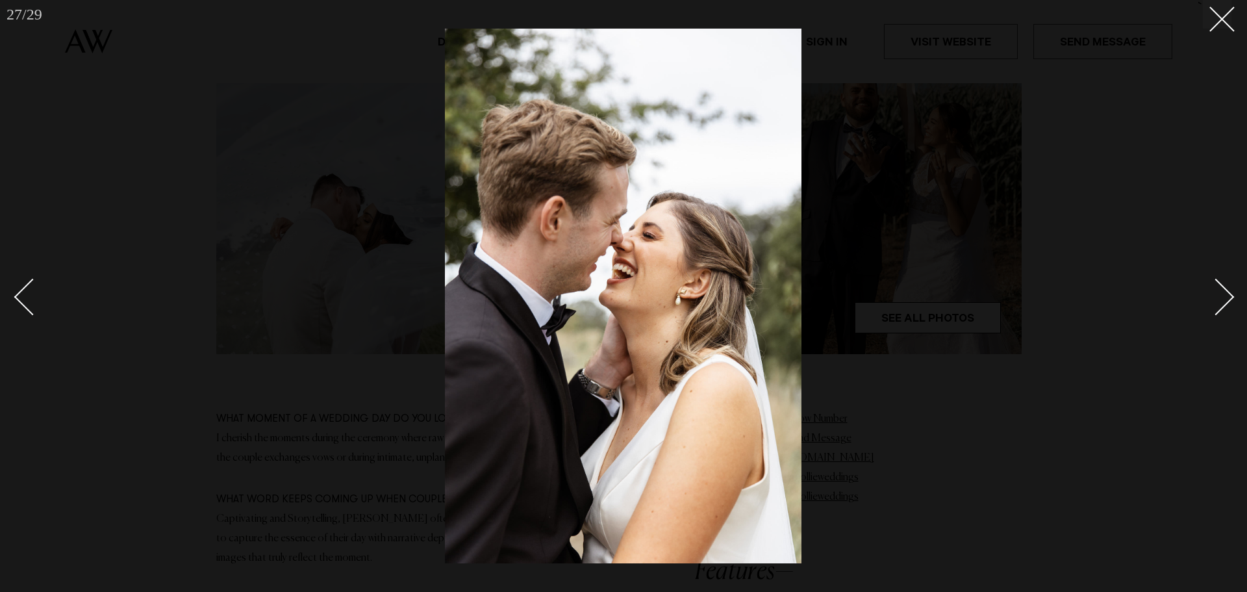
click at [1230, 289] on link at bounding box center [1208, 296] width 45 height 65
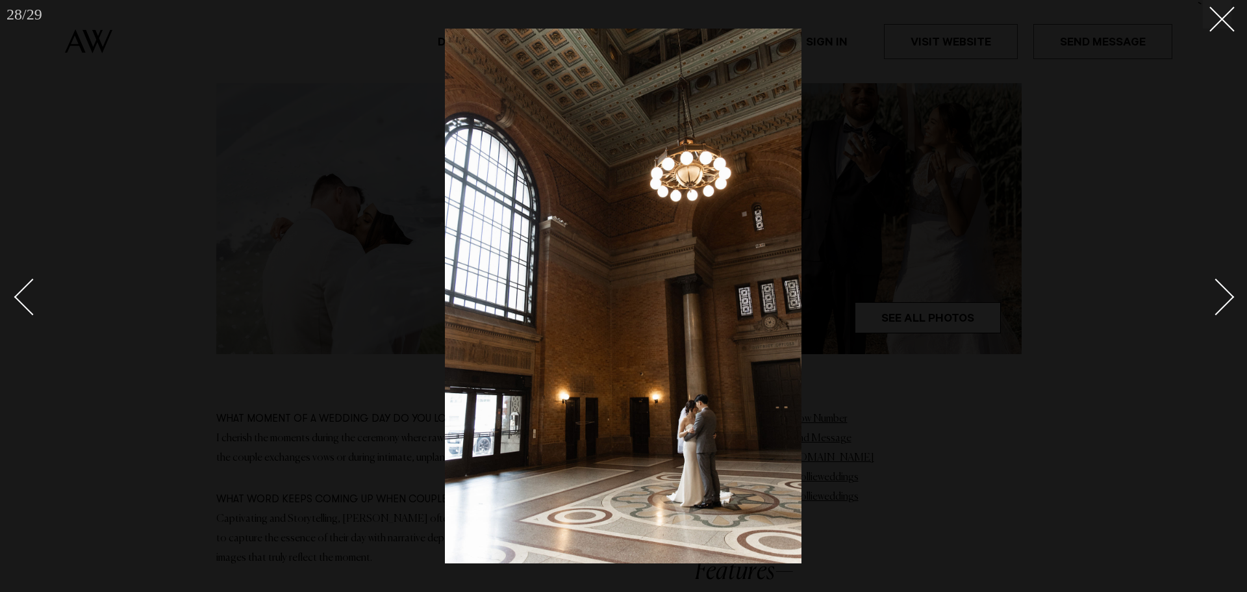
click at [1230, 289] on link at bounding box center [1208, 296] width 45 height 65
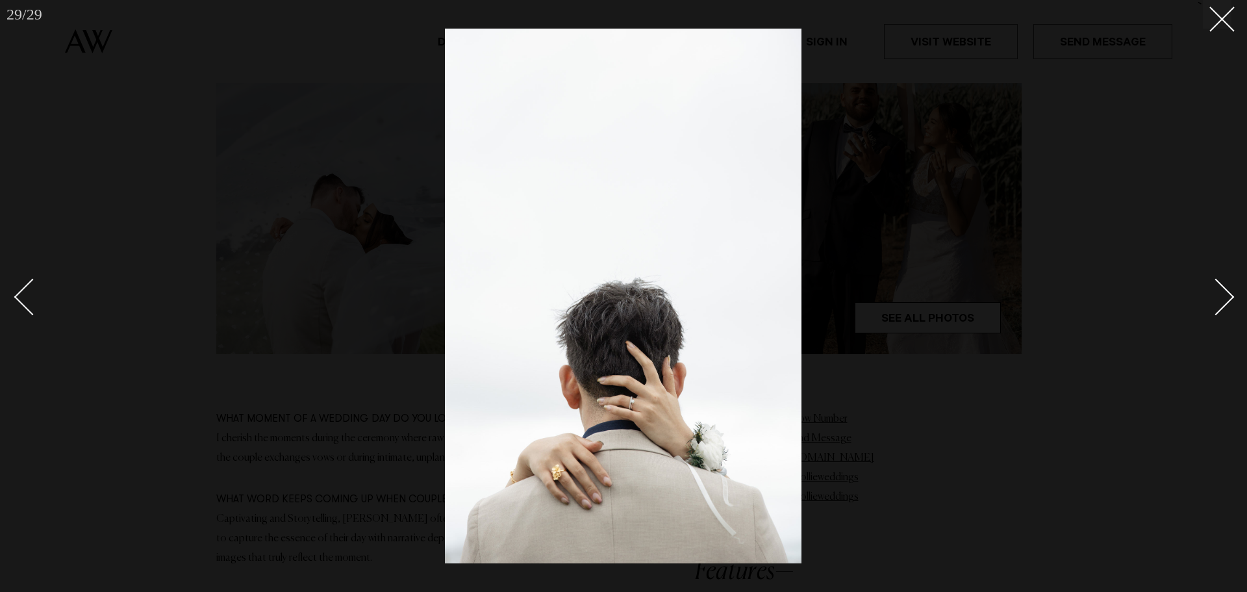
click at [1237, 258] on div at bounding box center [623, 296] width 1247 height 592
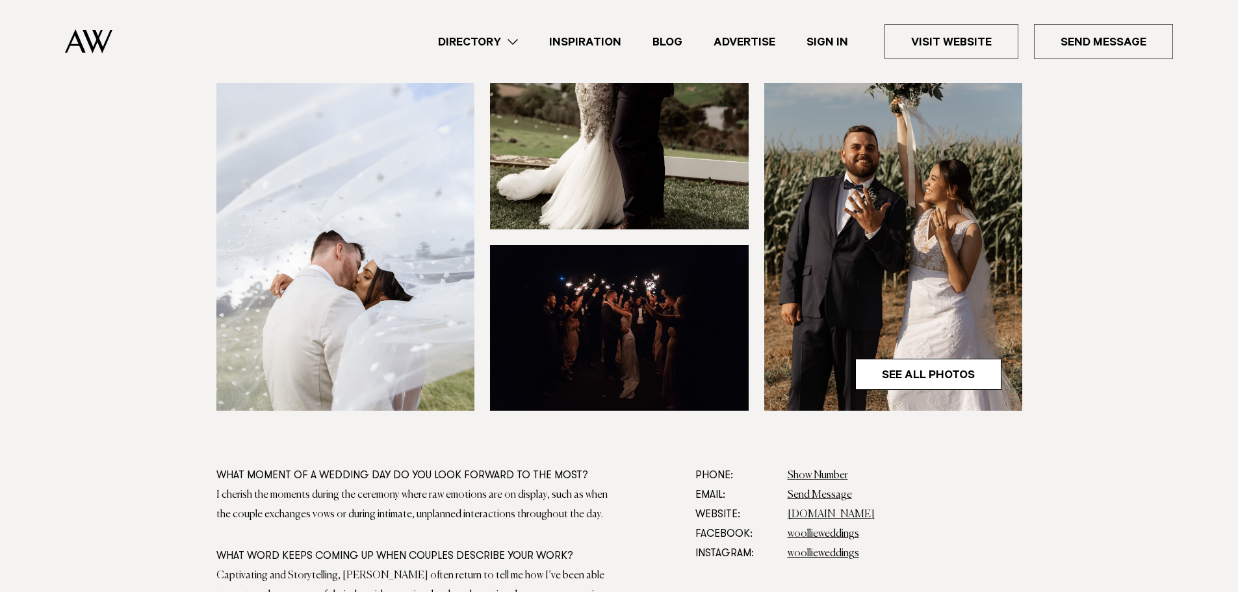
scroll to position [455, 0]
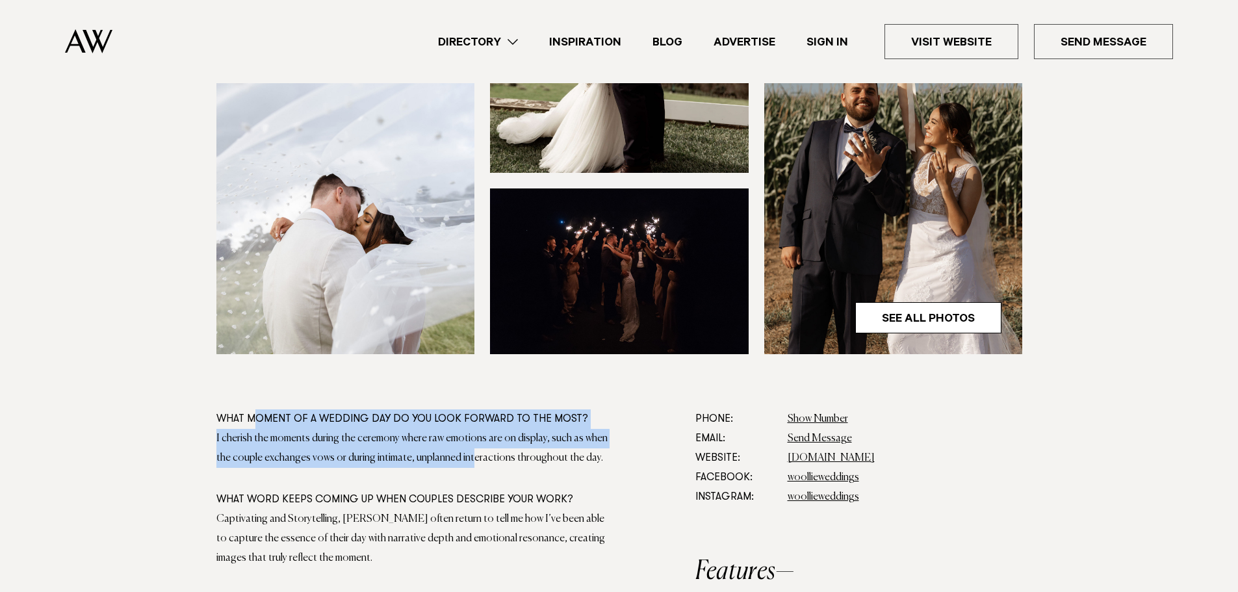
drag, startPoint x: 260, startPoint y: 413, endPoint x: 451, endPoint y: 449, distance: 194.4
click at [451, 449] on div "What moment of a wedding day do you look forward to the most? I cherish the mom…" at bounding box center [413, 438] width 395 height 58
click at [451, 449] on div "I cherish the moments during the ceremony where raw emotions are on display, su…" at bounding box center [413, 448] width 395 height 39
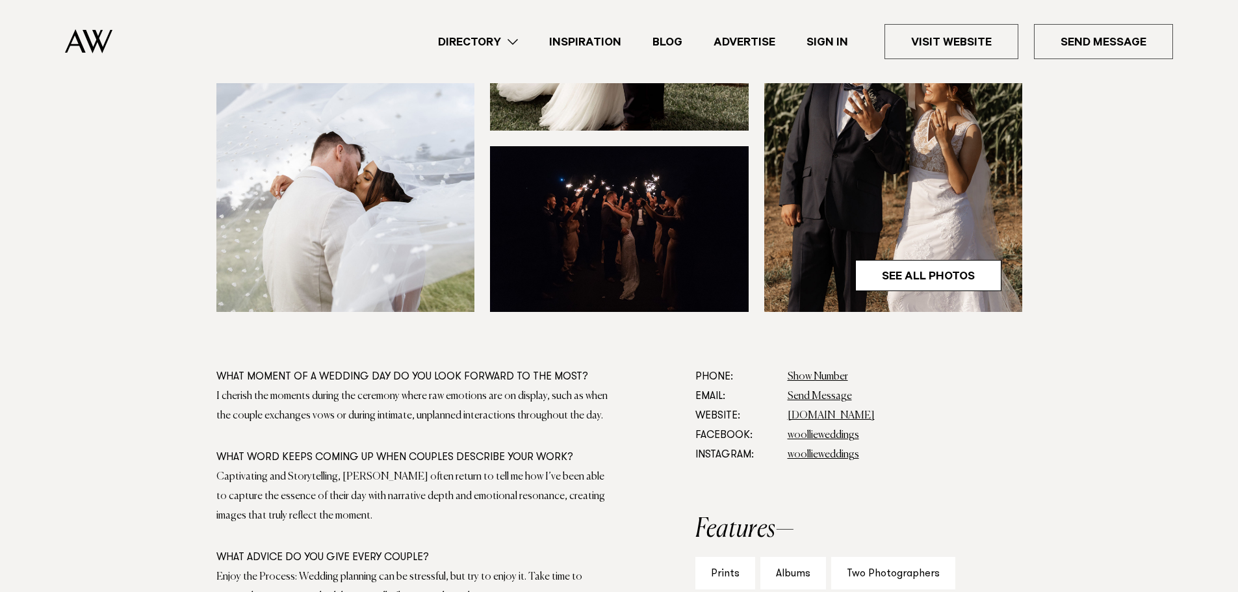
scroll to position [520, 0]
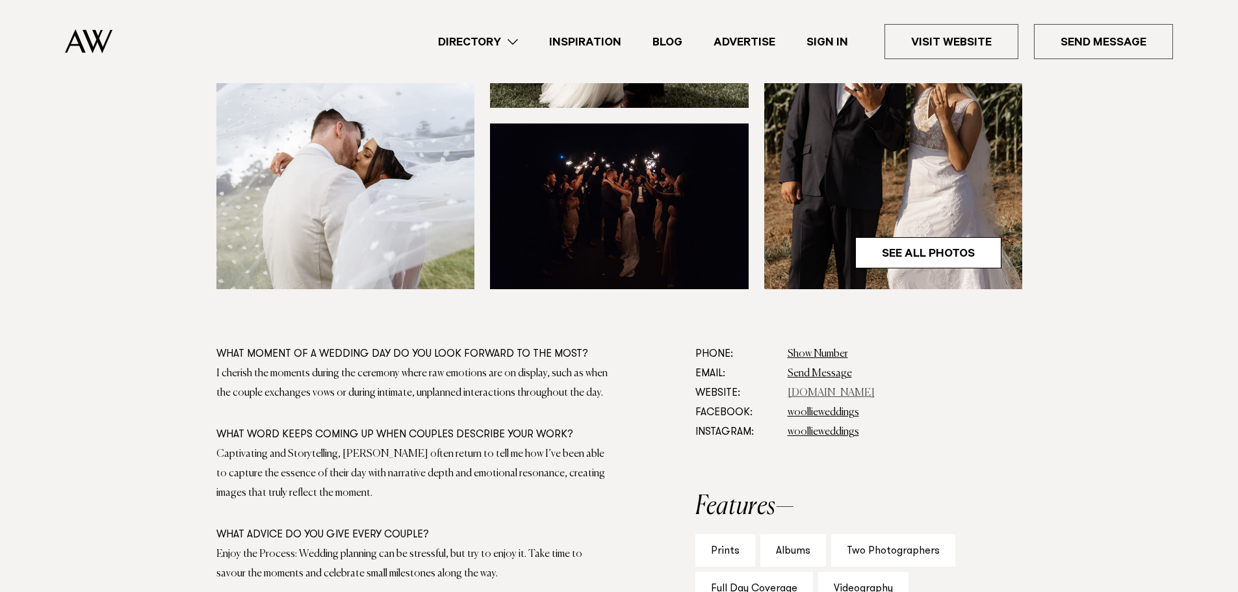
click at [823, 390] on link "www.woollieweddings.com" at bounding box center [830, 393] width 87 height 10
